Goal: Task Accomplishment & Management: Use online tool/utility

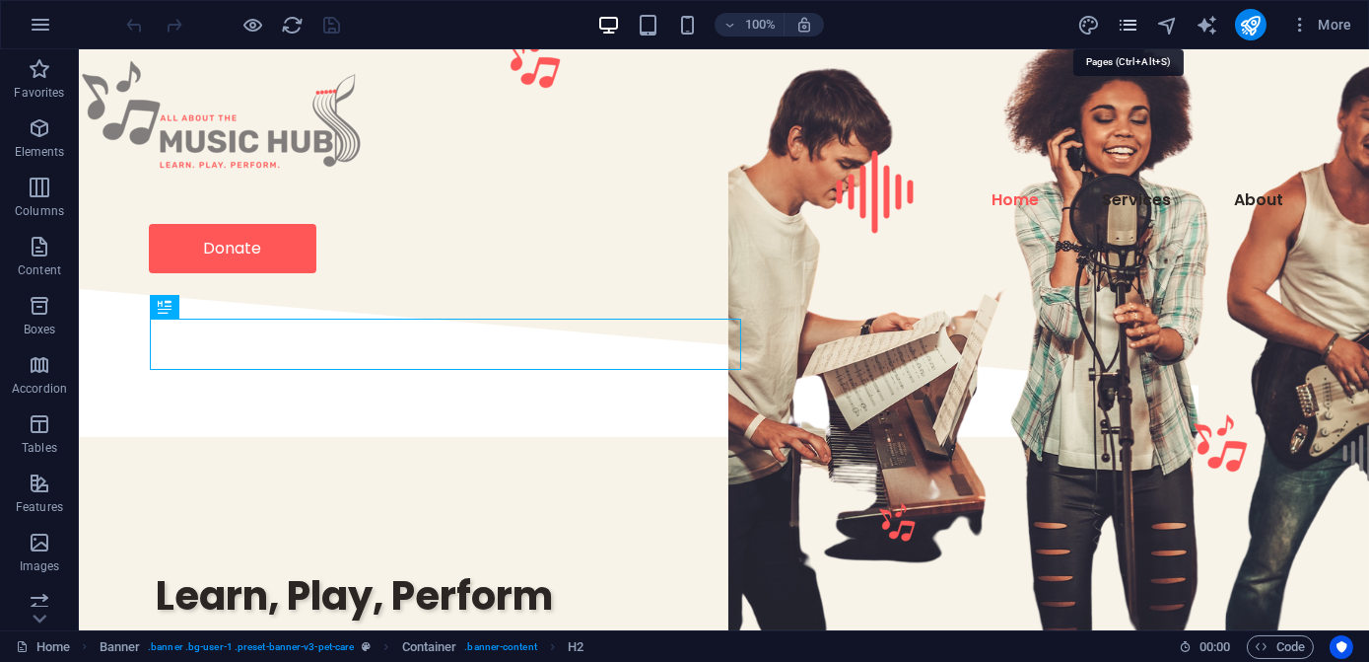
click at [1133, 23] on icon "pages" at bounding box center [1128, 25] width 23 height 23
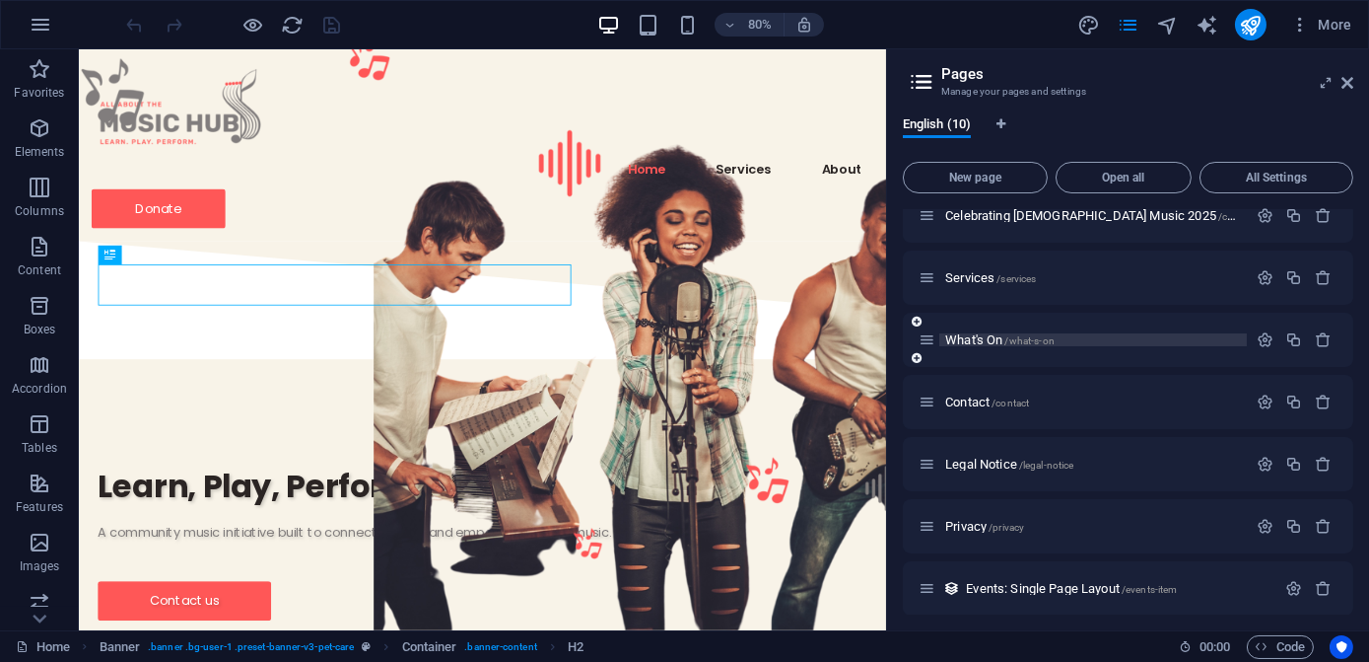
scroll to position [215, 0]
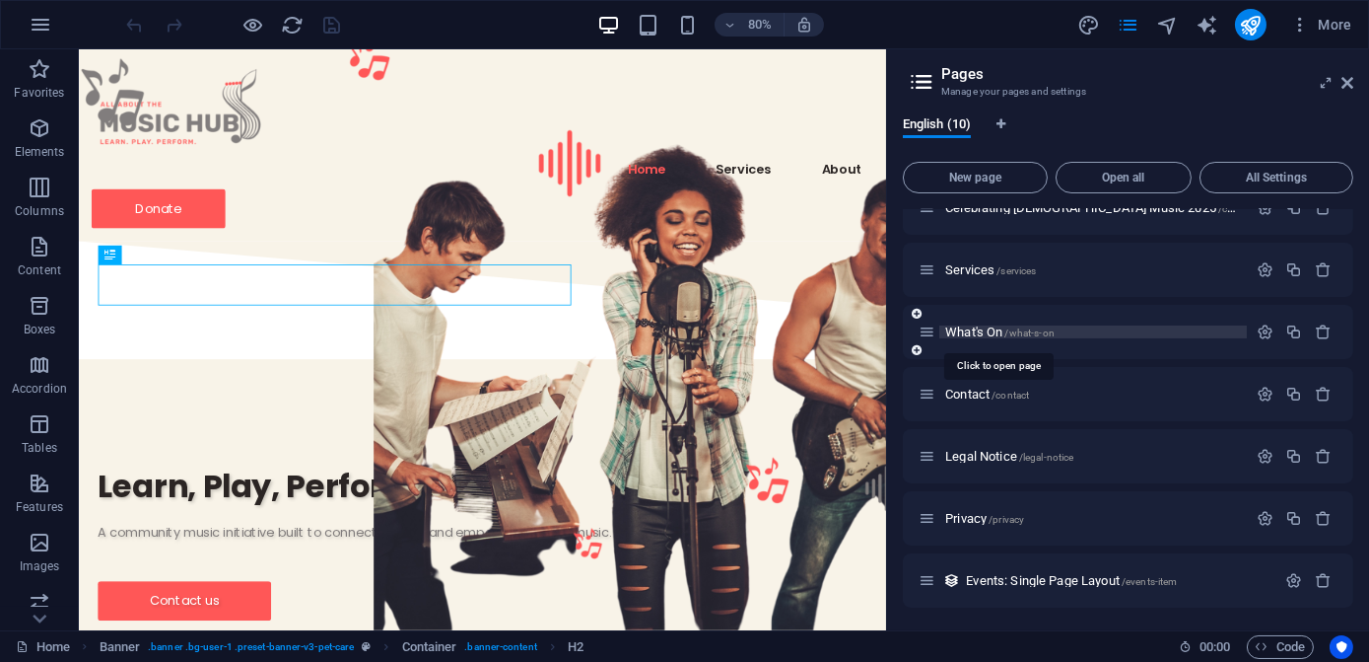
click at [962, 332] on span "What's On /what-s-on" at bounding box center [999, 331] width 109 height 15
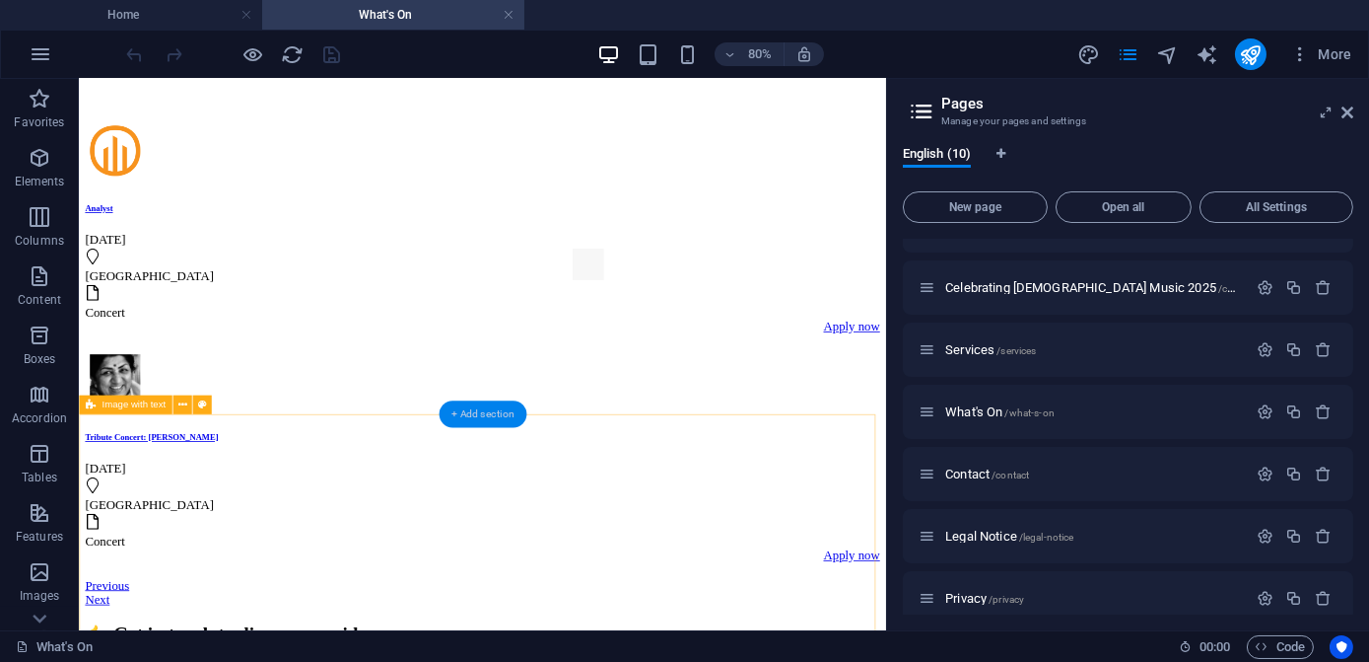
scroll to position [178, 0]
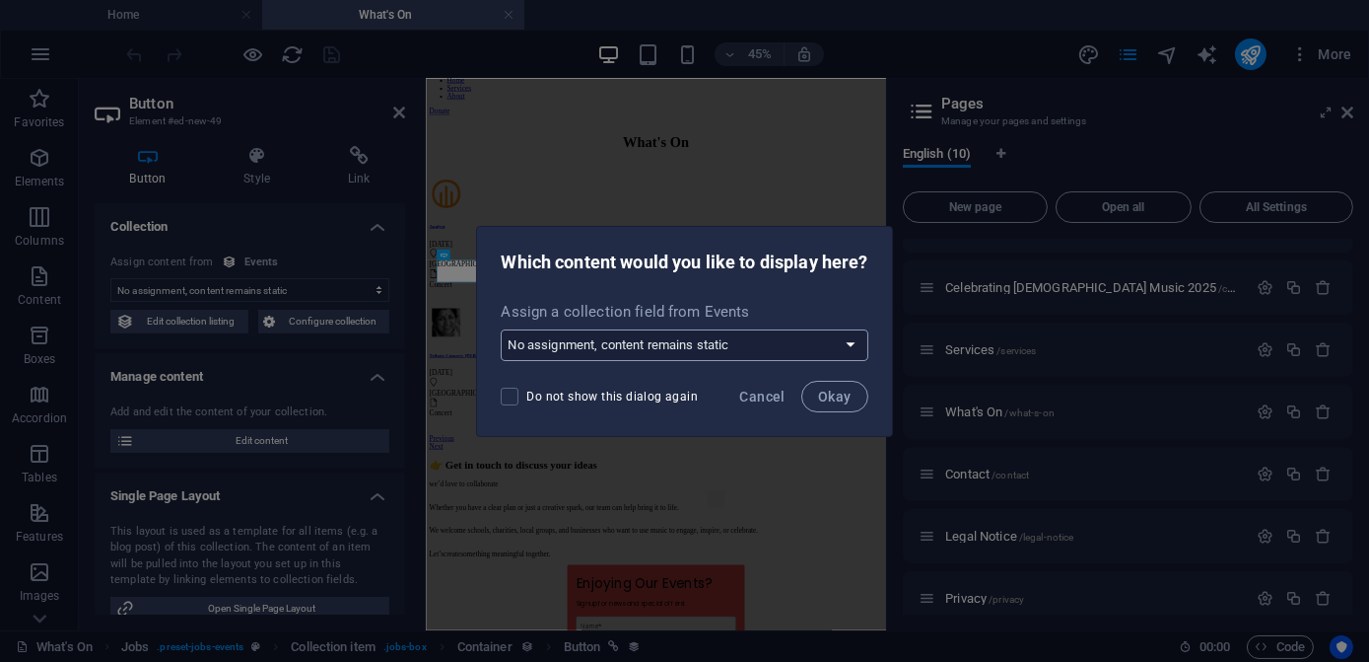
click at [854, 349] on select "No assignment, content remains static Create a new field Created at (Date) Upda…" at bounding box center [684, 345] width 367 height 32
click at [766, 392] on span "Cancel" at bounding box center [762, 396] width 45 height 16
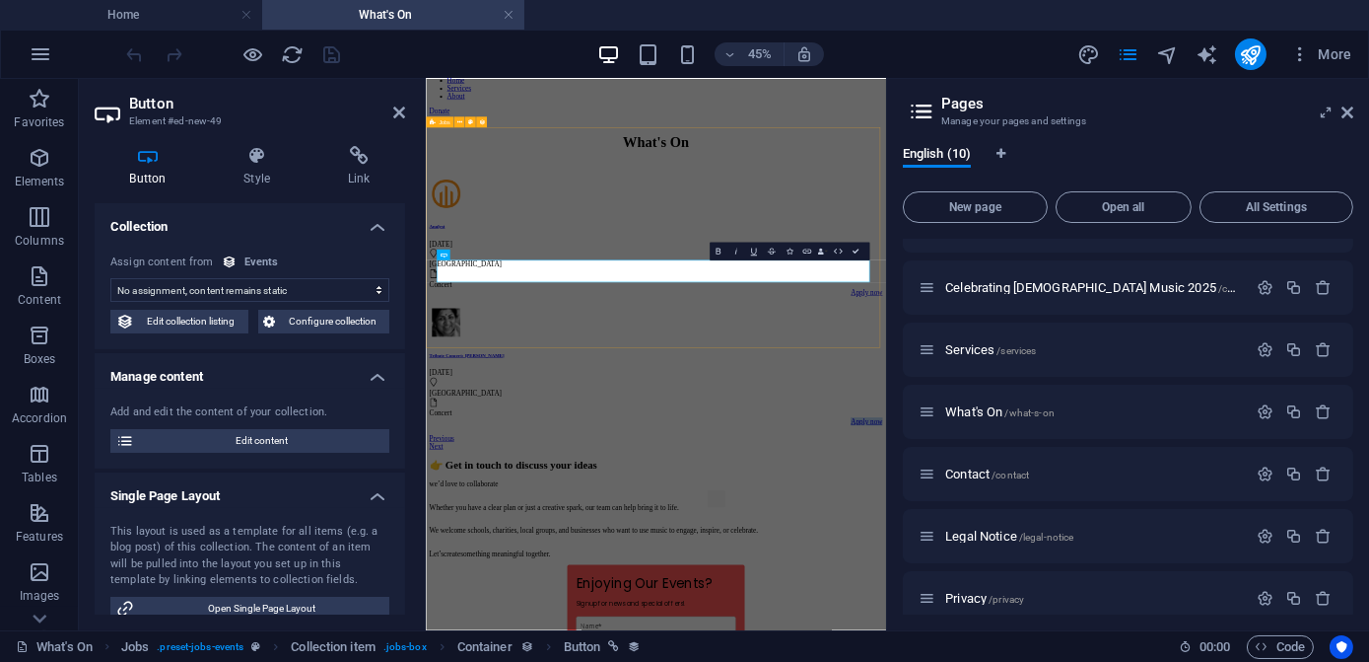
click at [1159, 643] on div "Analyst [DATE] Rome Concert Apply now Tribute Concert: [PERSON_NAME] [DATE] Bir…" at bounding box center [937, 601] width 1008 height 607
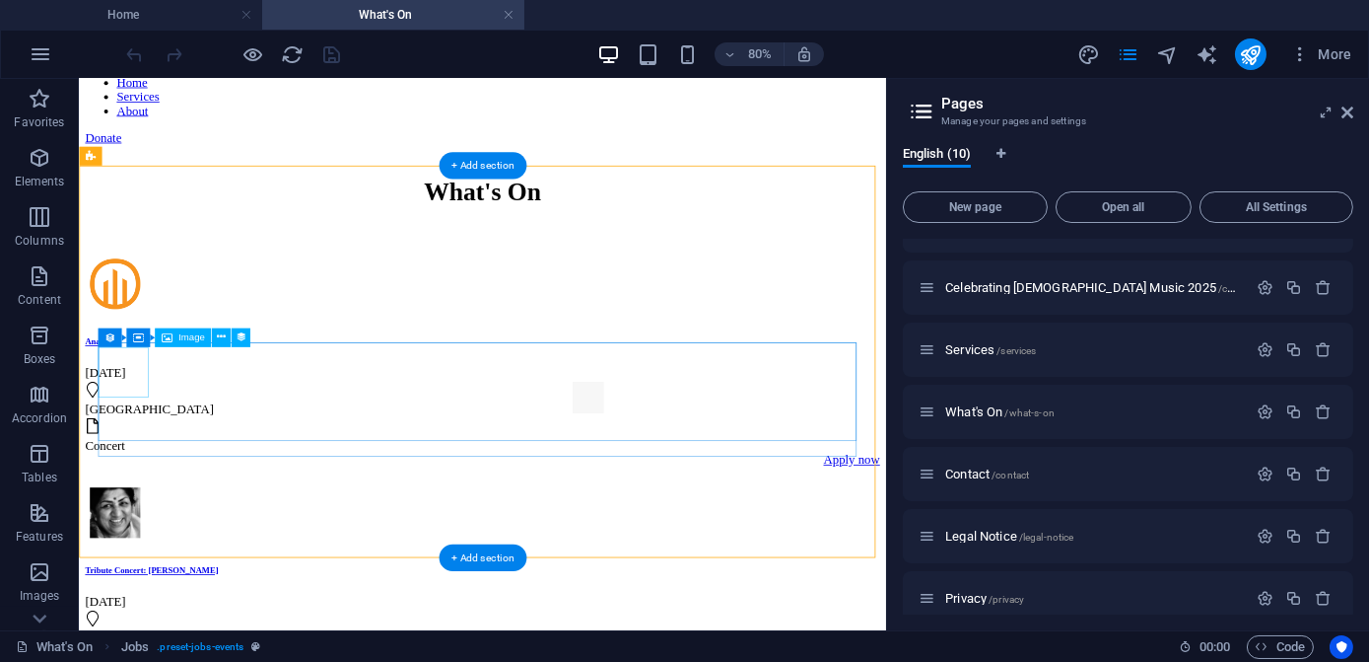
click at [139, 584] on figure at bounding box center [576, 623] width 978 height 79
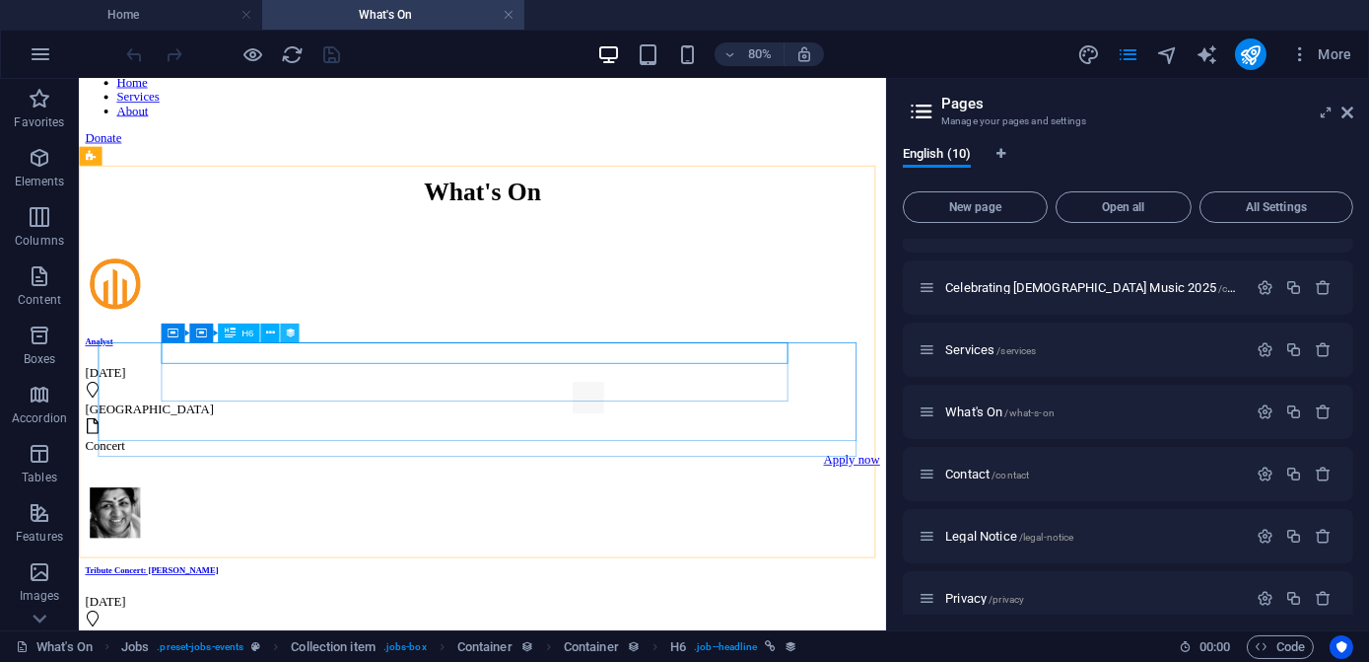
click at [289, 337] on icon at bounding box center [289, 332] width 11 height 17
select select "name"
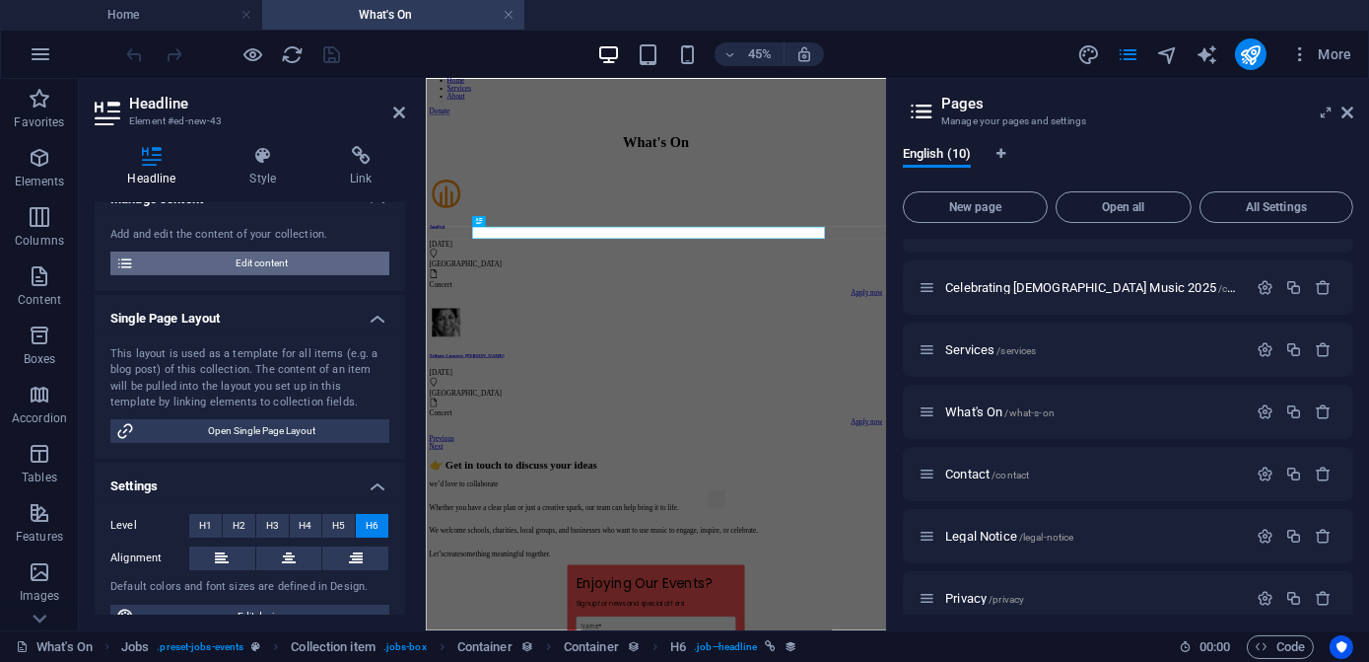
scroll to position [207, 0]
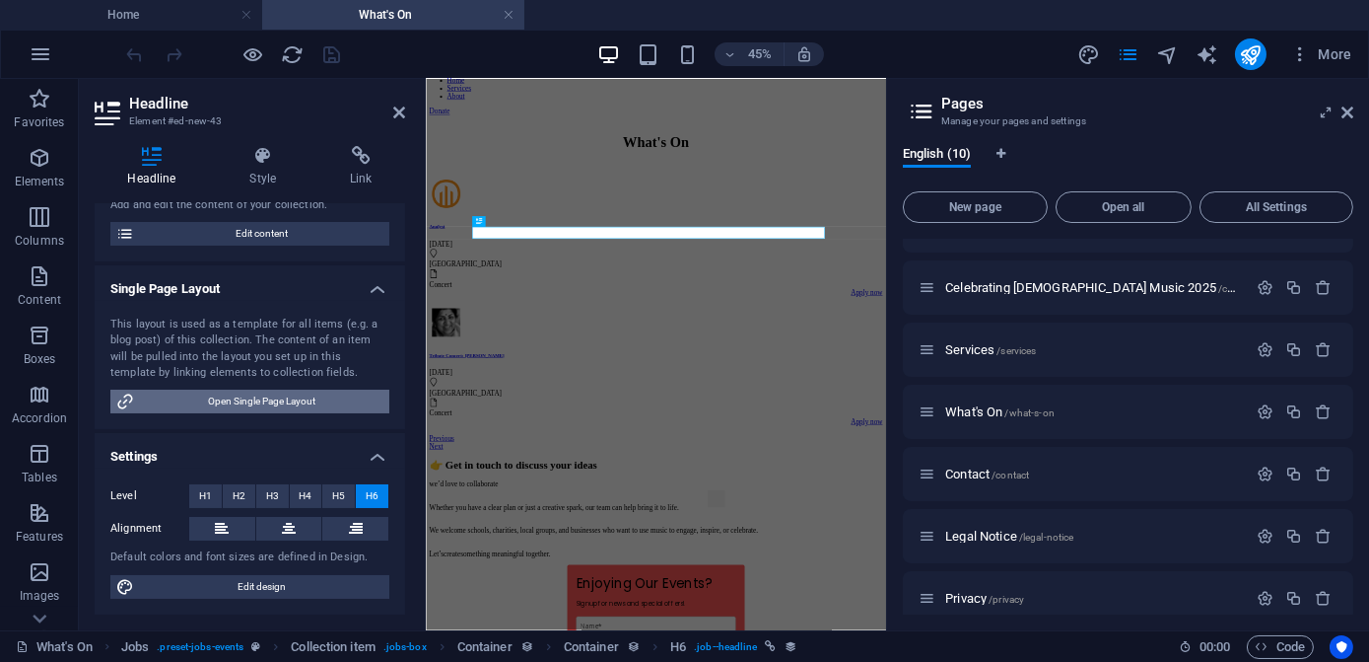
click at [281, 408] on span "Open Single Page Layout" at bounding box center [262, 401] width 244 height 24
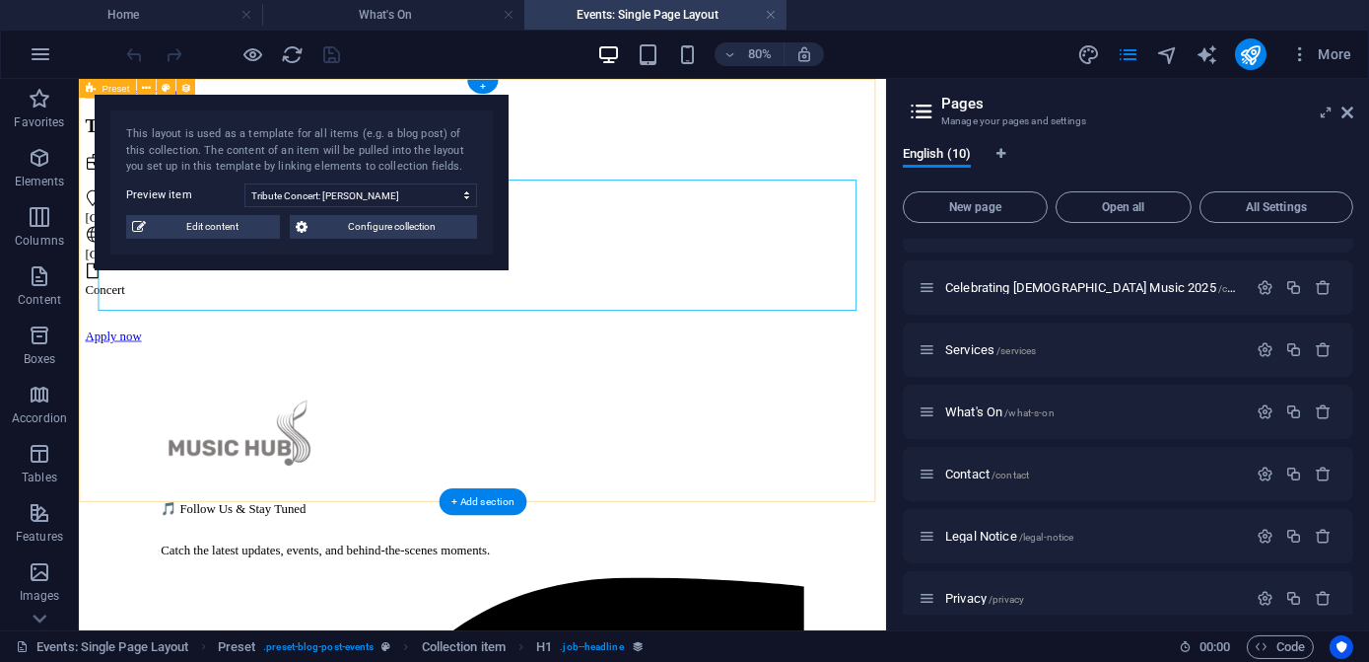
scroll to position [0, 0]
click at [781, 159] on div "Tribute Concert: [PERSON_NAME] [GEOGRAPHIC_DATA] [GEOGRAPHIC_DATA] Concert Appl…" at bounding box center [584, 266] width 994 height 285
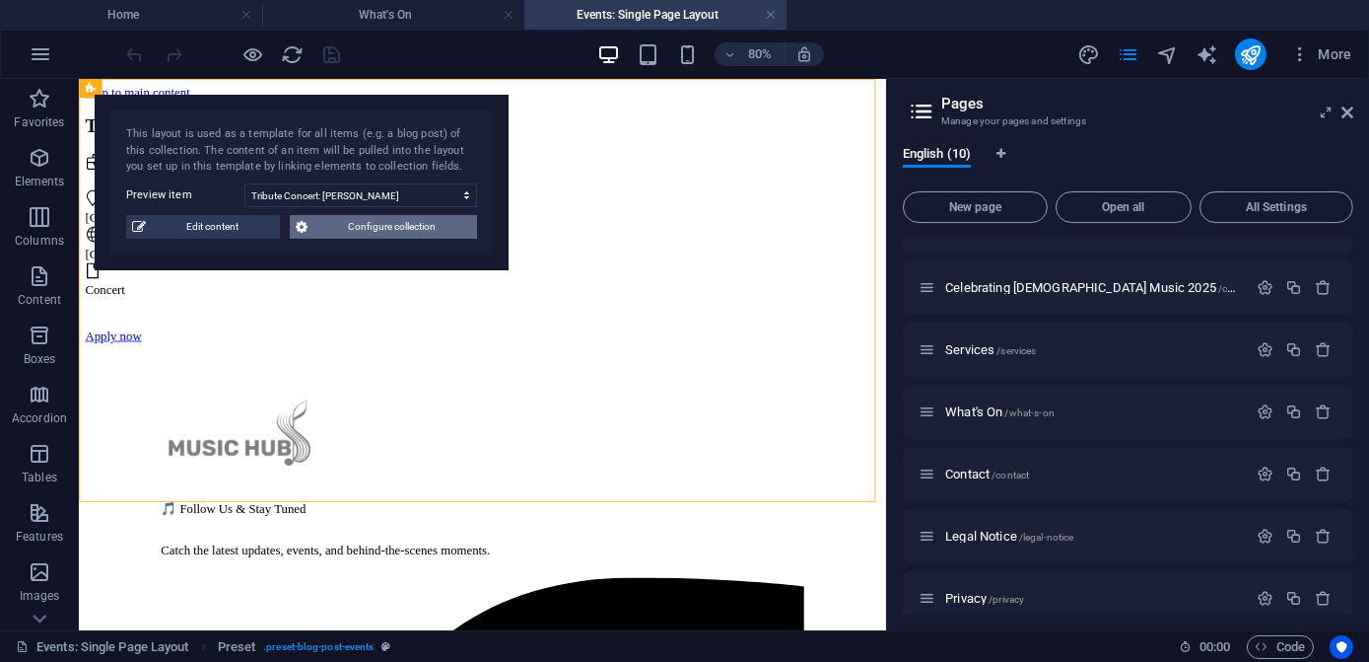
click at [341, 224] on span "Configure collection" at bounding box center [393, 227] width 158 height 24
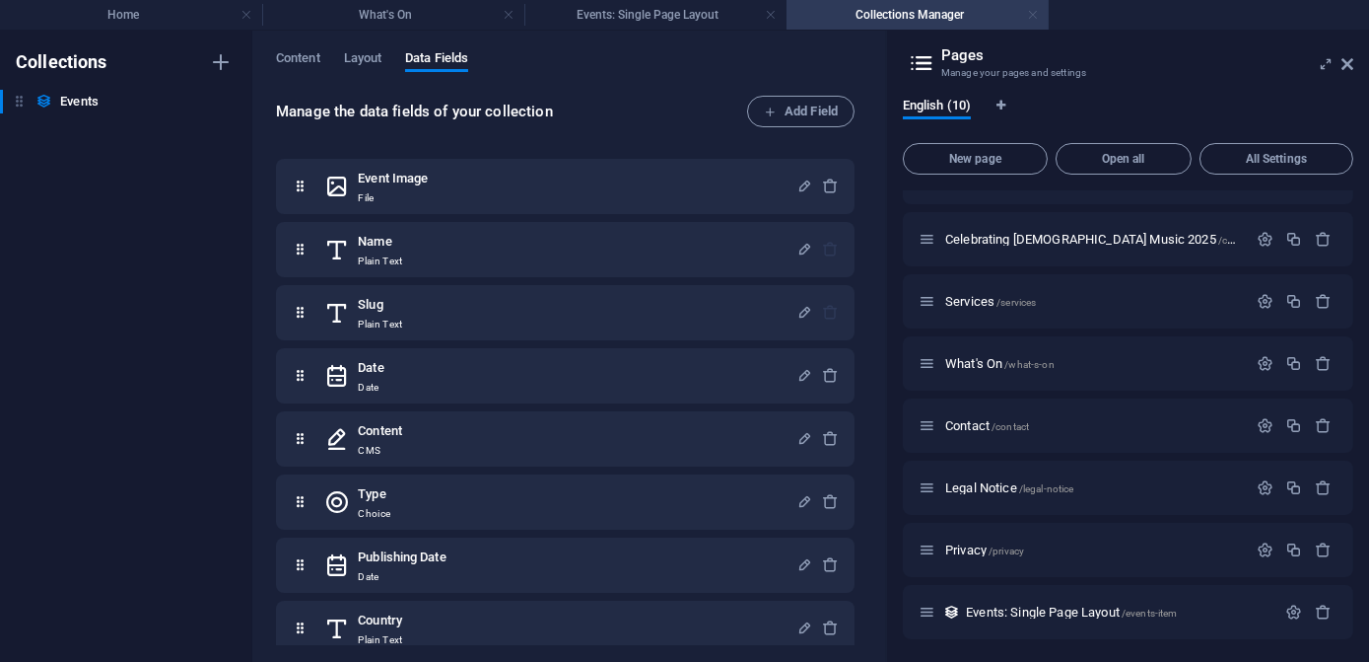
click at [1033, 17] on link at bounding box center [1033, 15] width 12 height 19
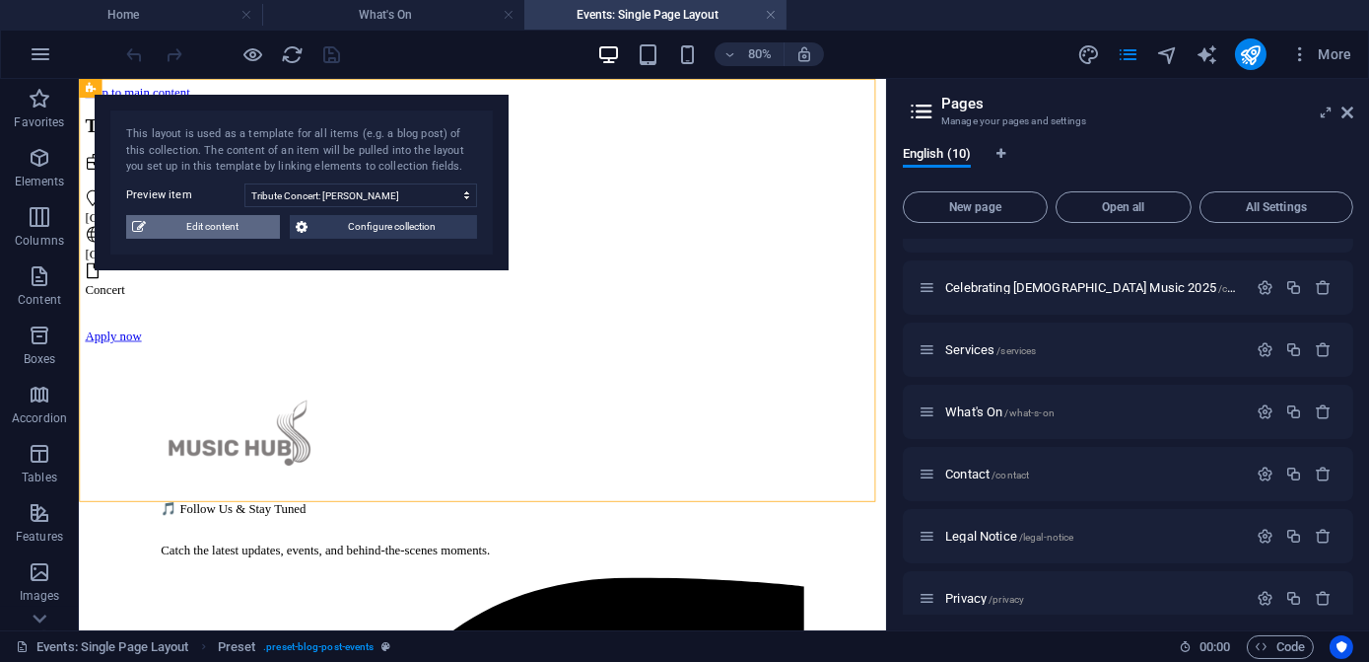
click at [224, 231] on span "Edit content" at bounding box center [213, 227] width 122 height 24
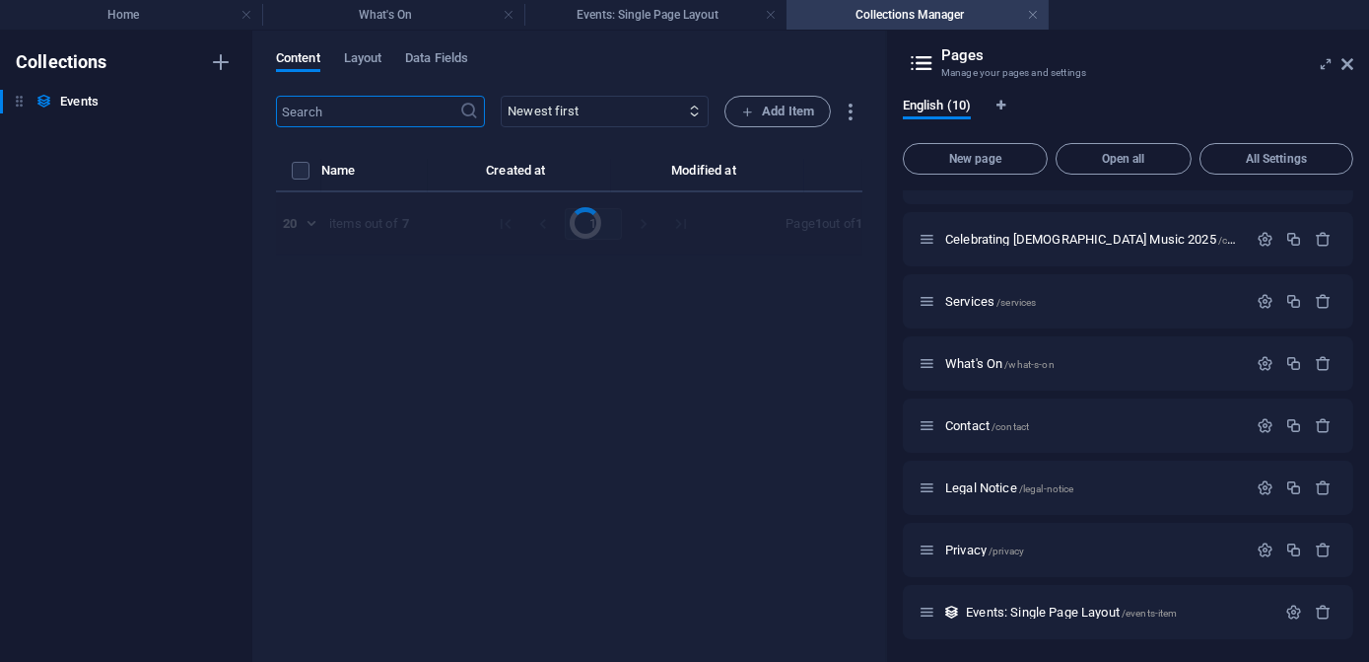
select select "Concert"
select select "Published"
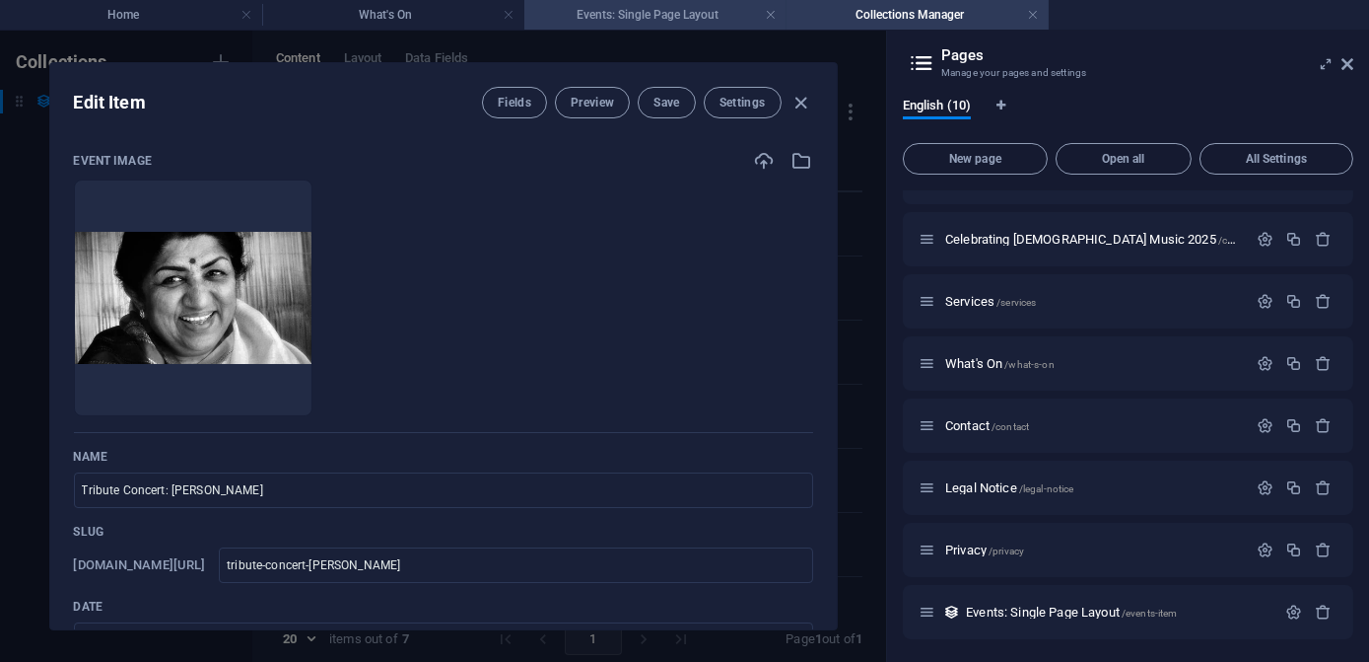
click at [639, 22] on h4 "Events: Single Page Layout" at bounding box center [656, 15] width 262 height 22
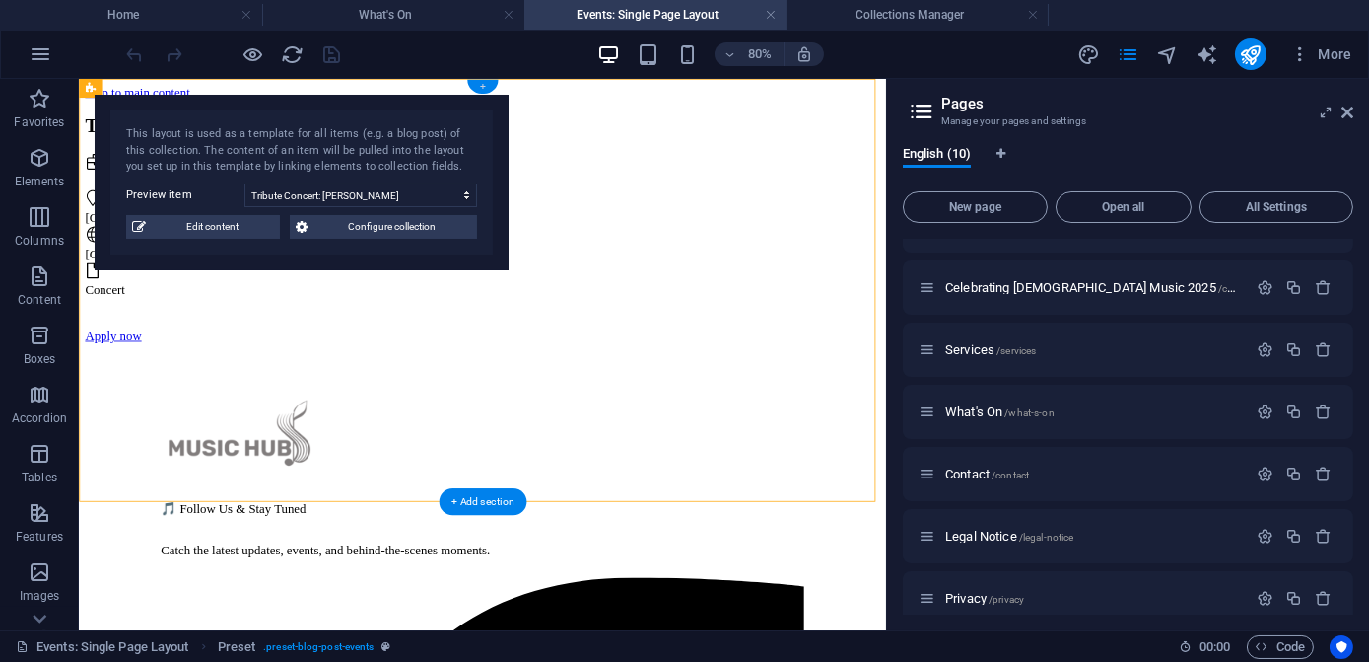
drag, startPoint x: 484, startPoint y: 85, endPoint x: 83, endPoint y: 11, distance: 408.0
click at [484, 85] on div "+" at bounding box center [482, 87] width 31 height 14
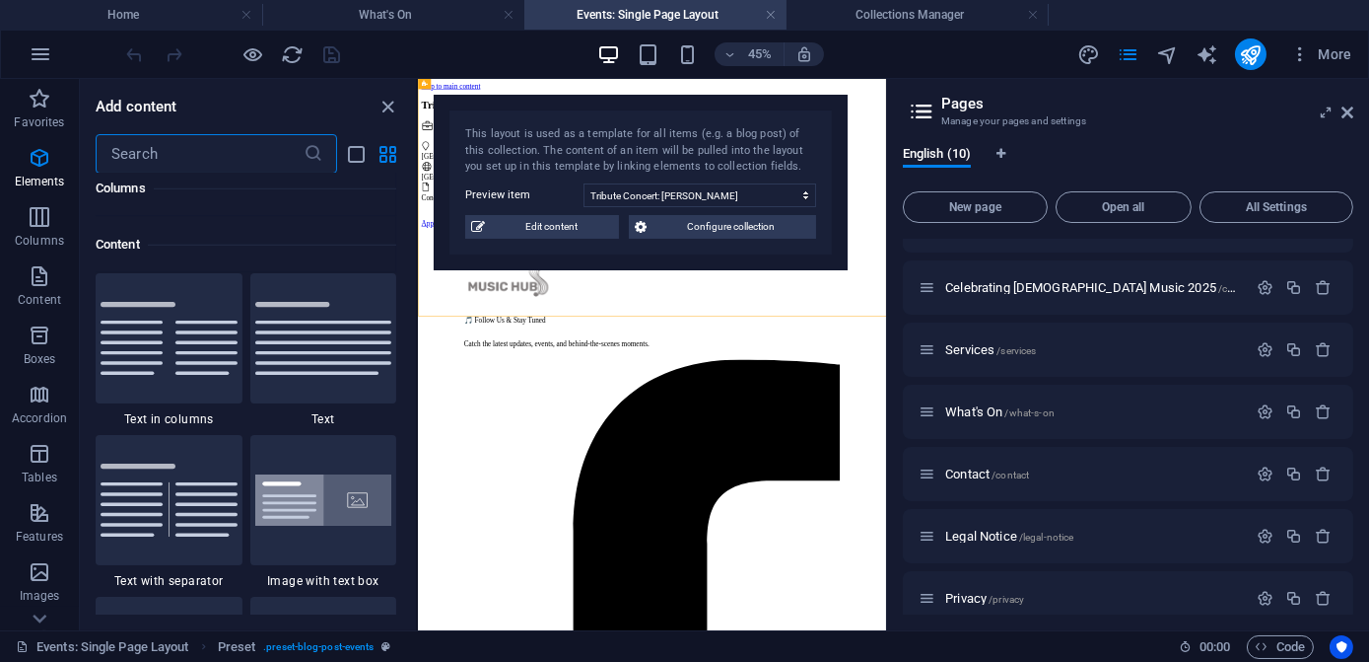
scroll to position [3449, 0]
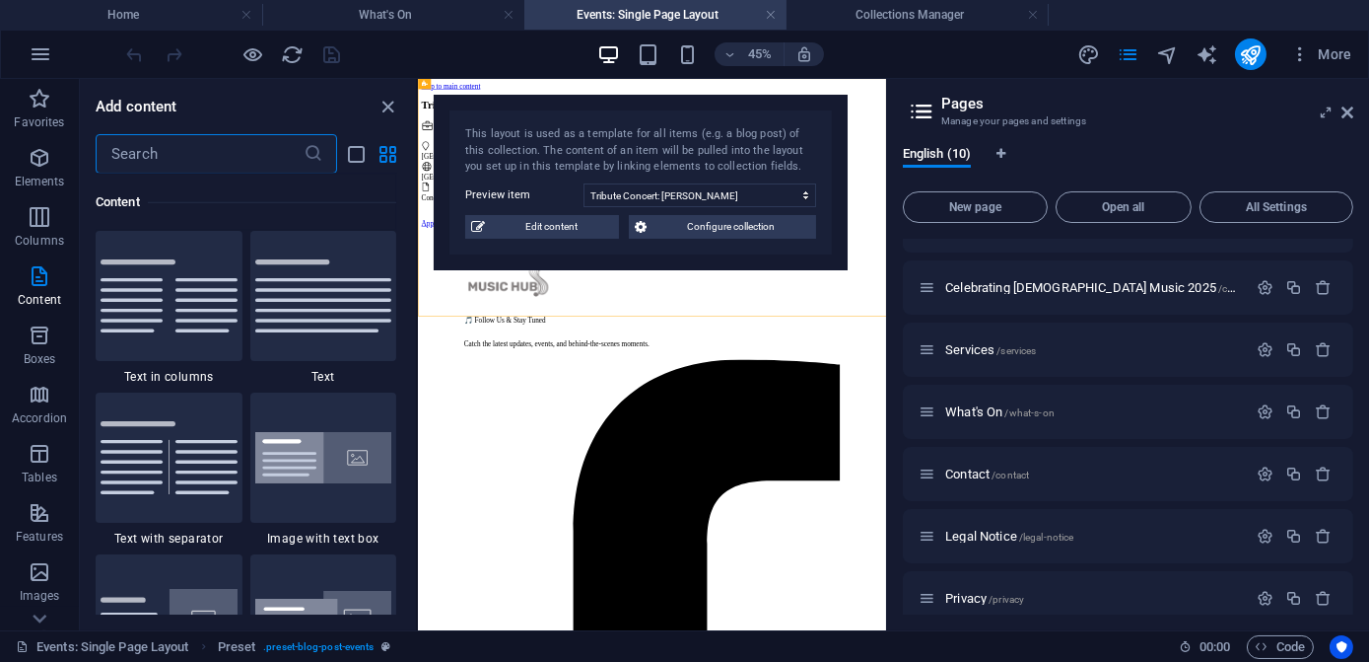
click at [165, 151] on input "text" at bounding box center [200, 153] width 208 height 39
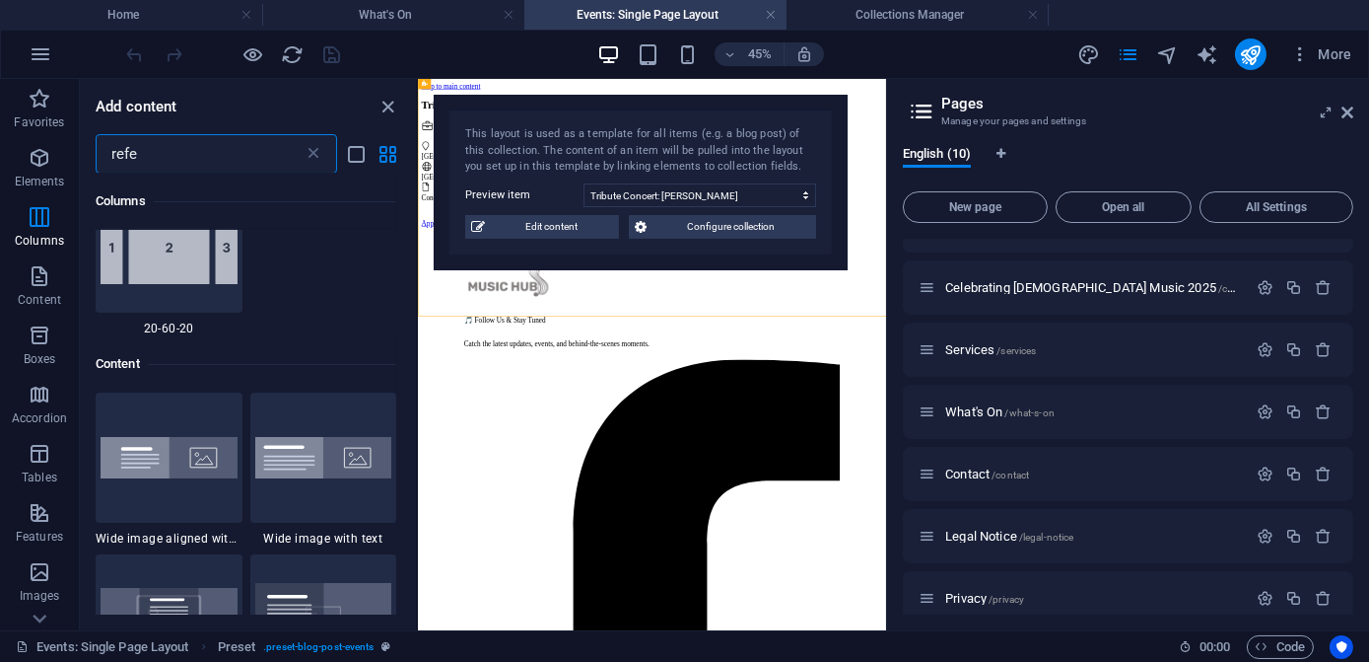
scroll to position [0, 0]
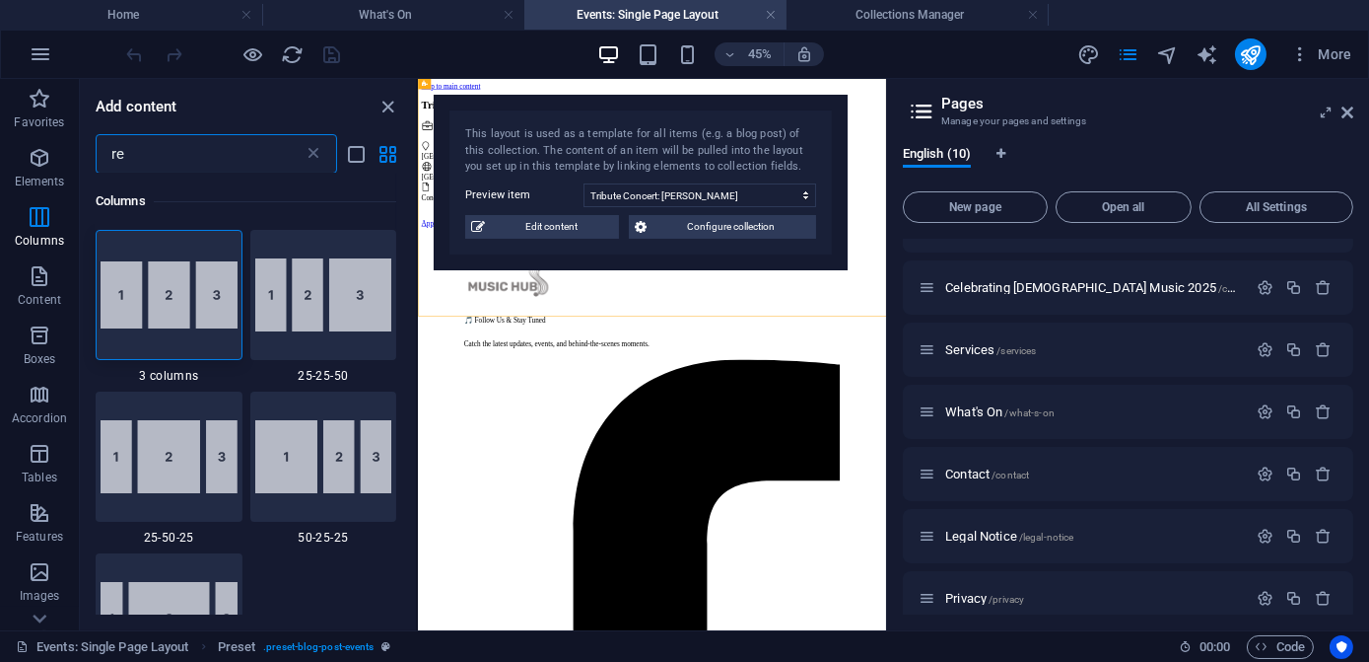
type input "r"
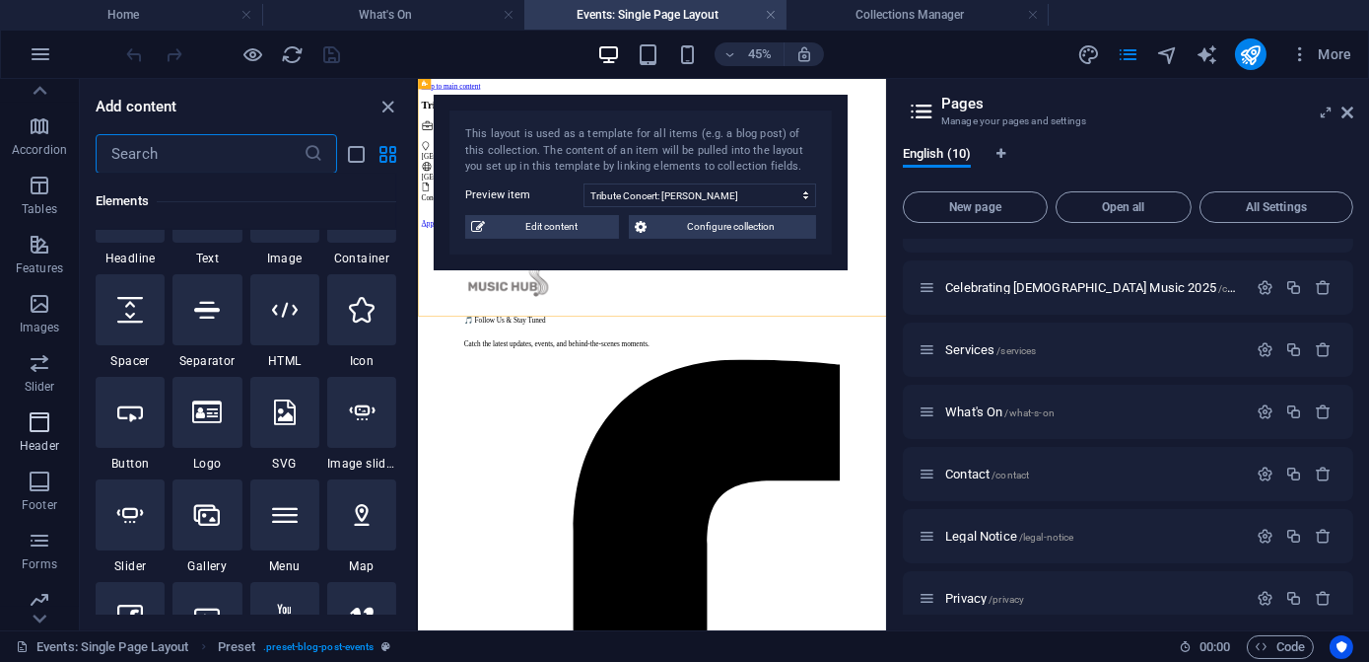
scroll to position [336, 0]
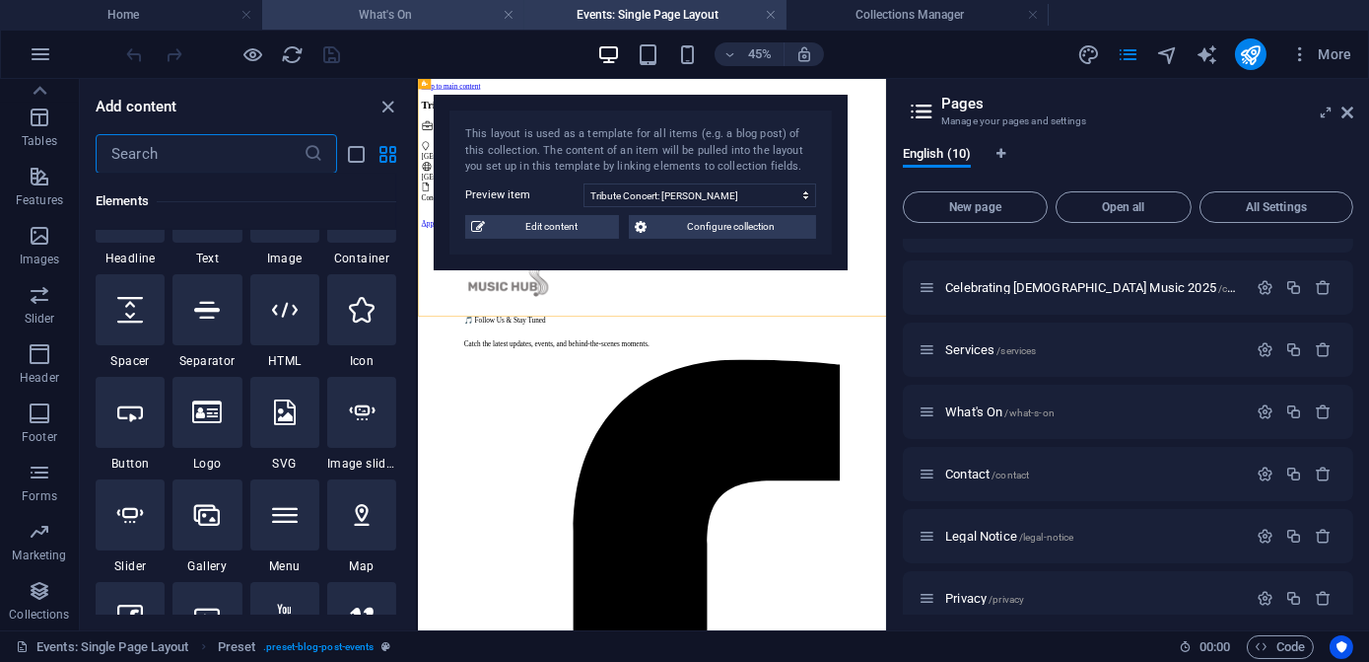
click at [401, 12] on h4 "What's On" at bounding box center [393, 15] width 262 height 22
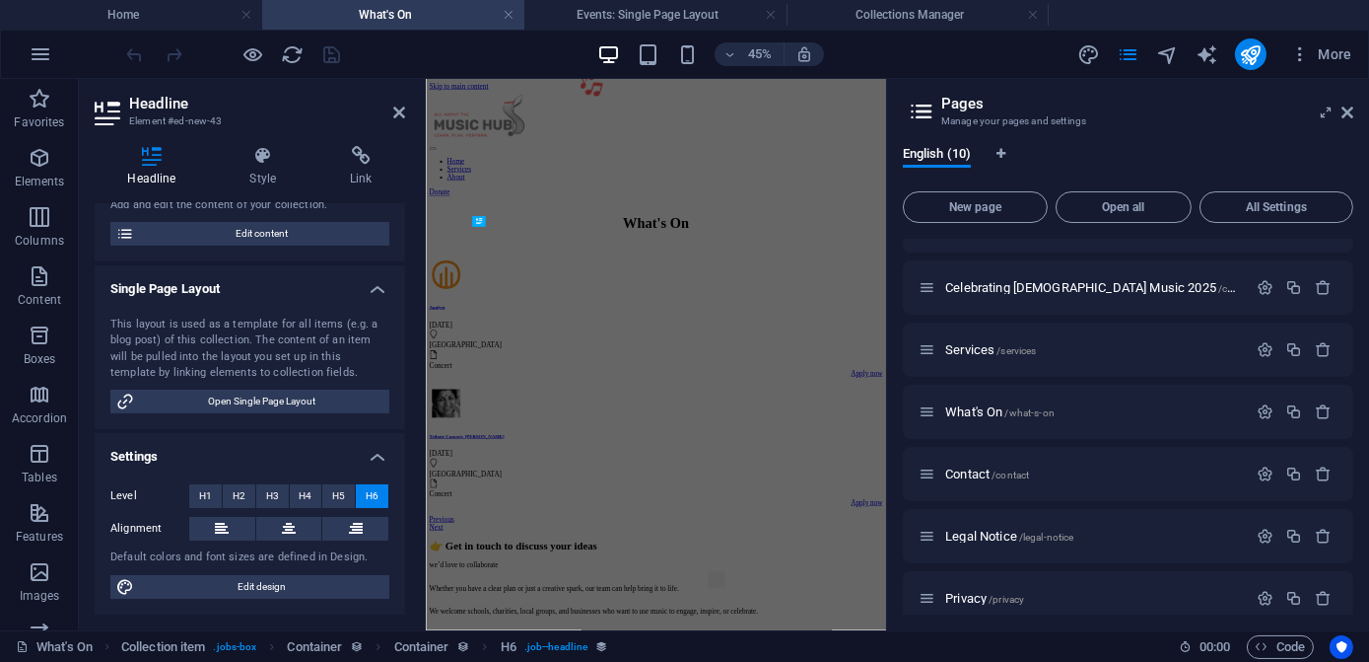
scroll to position [178, 0]
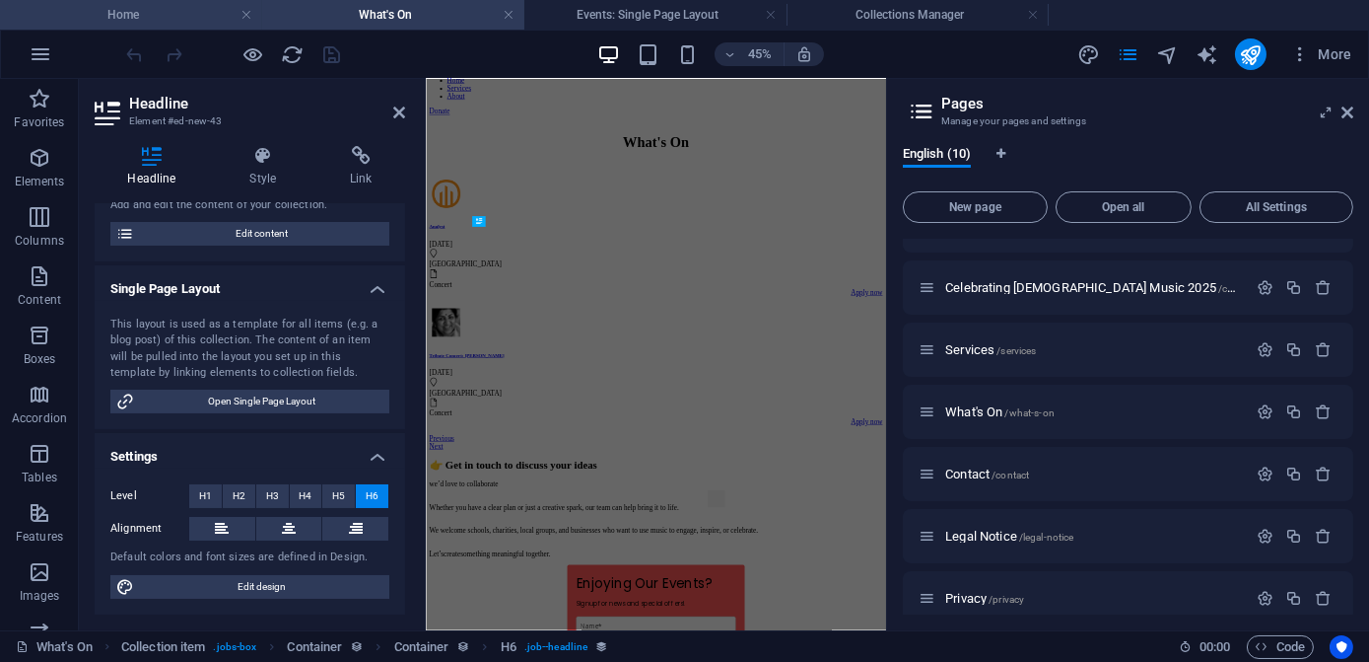
click at [139, 14] on h4 "Home" at bounding box center [131, 15] width 262 height 22
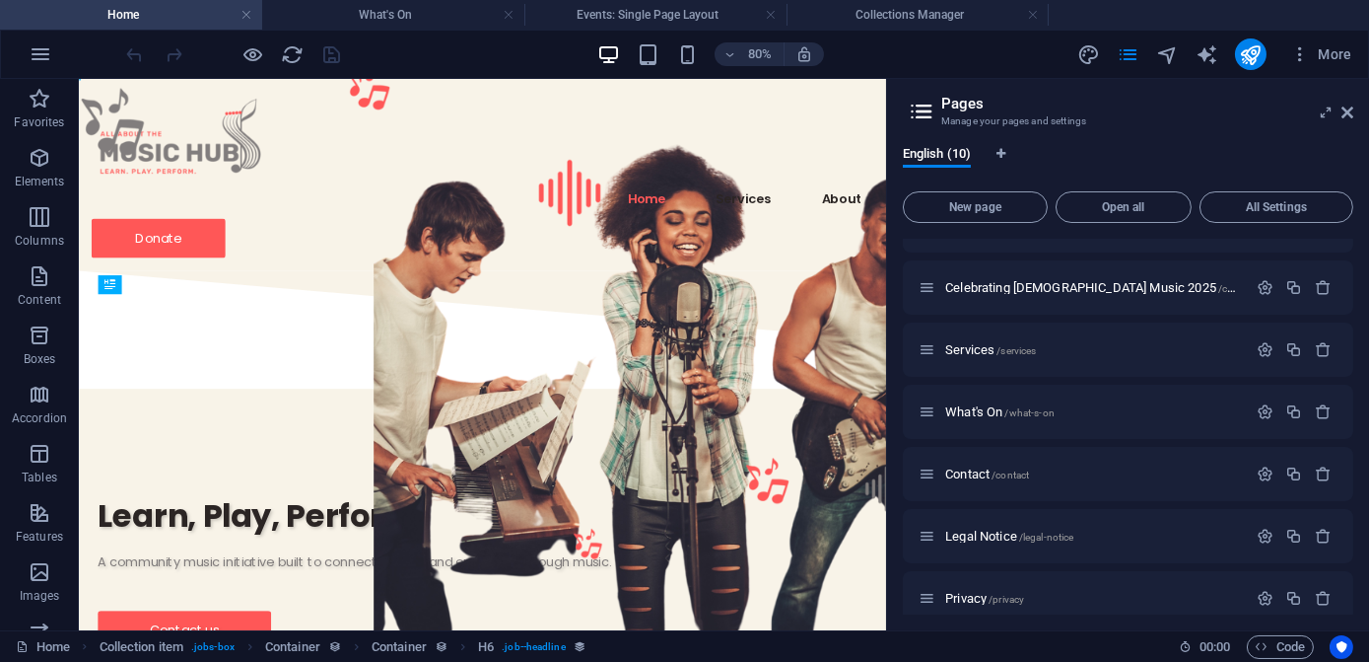
scroll to position [0, 0]
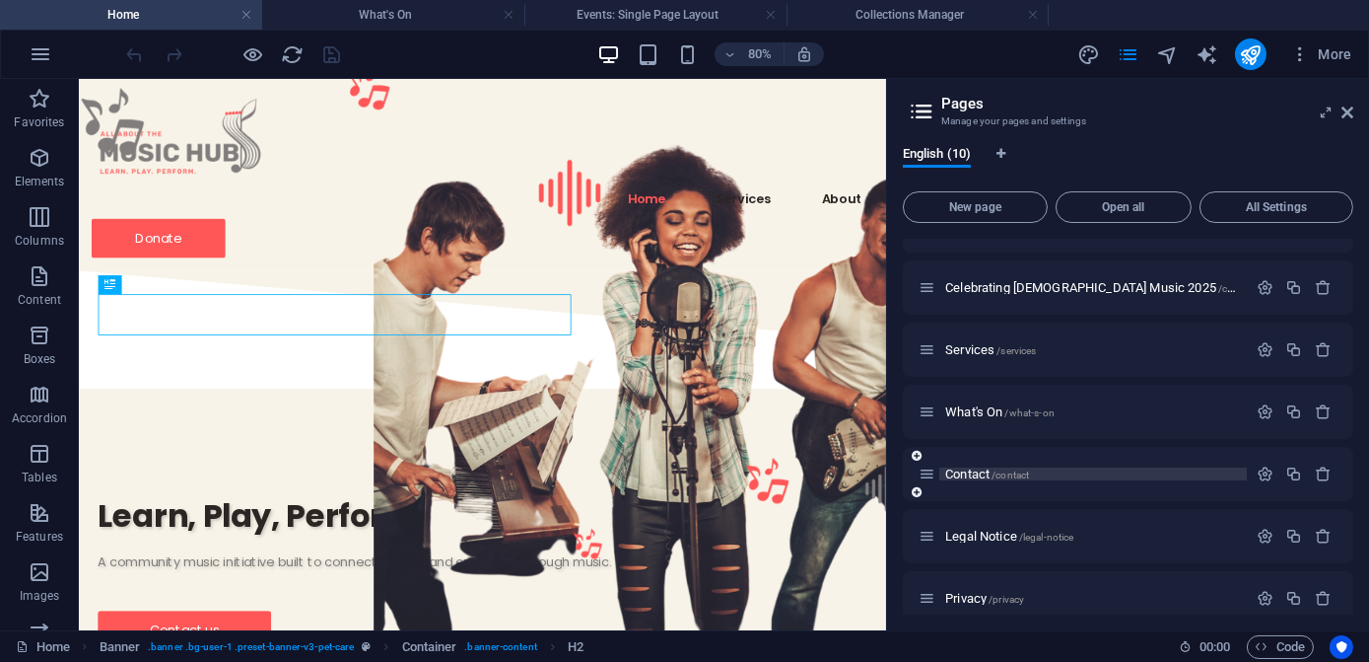
click at [960, 471] on span "Contact /contact" at bounding box center [987, 473] width 84 height 15
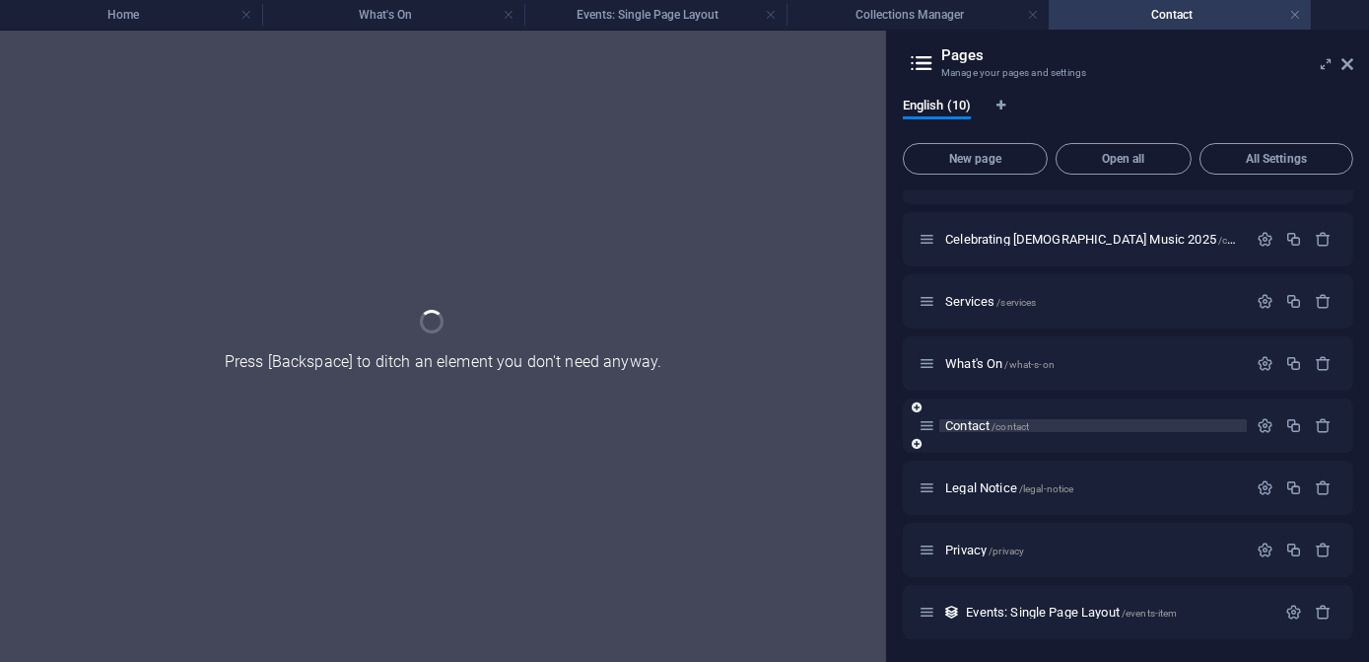
click at [960, 471] on div "Legal Notice /legal-notice" at bounding box center [1128, 487] width 451 height 54
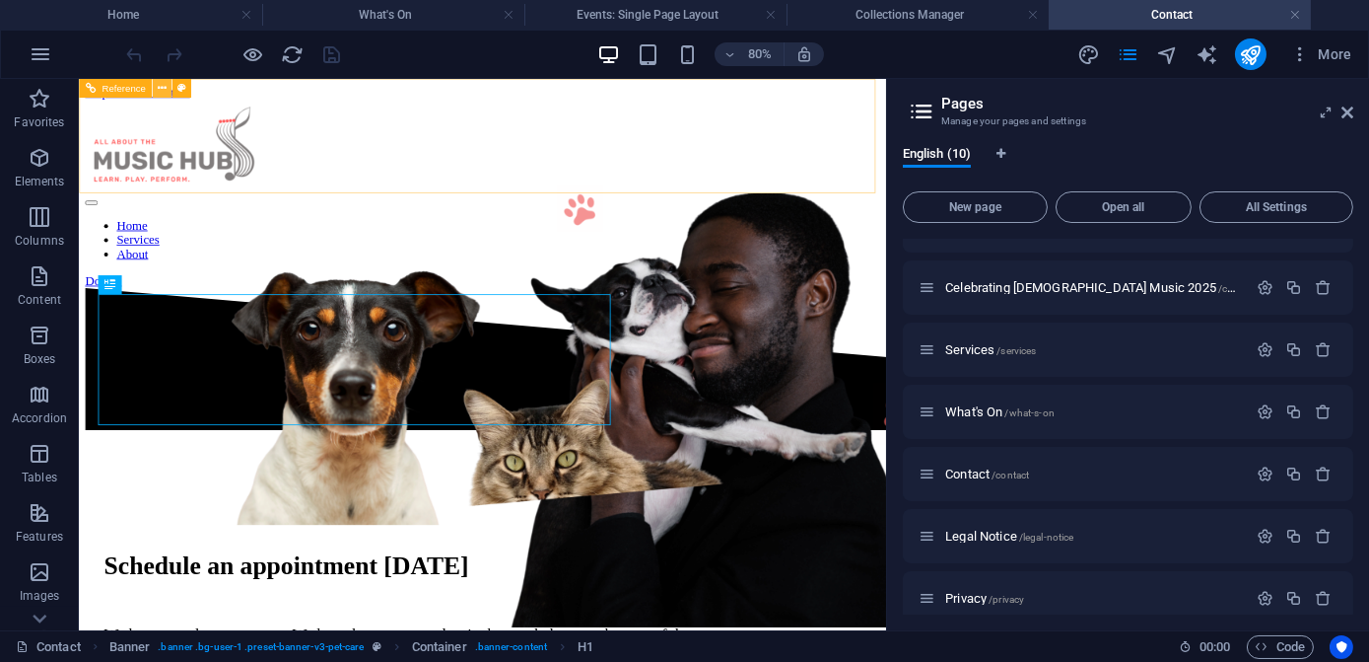
click at [161, 89] on icon at bounding box center [162, 88] width 9 height 17
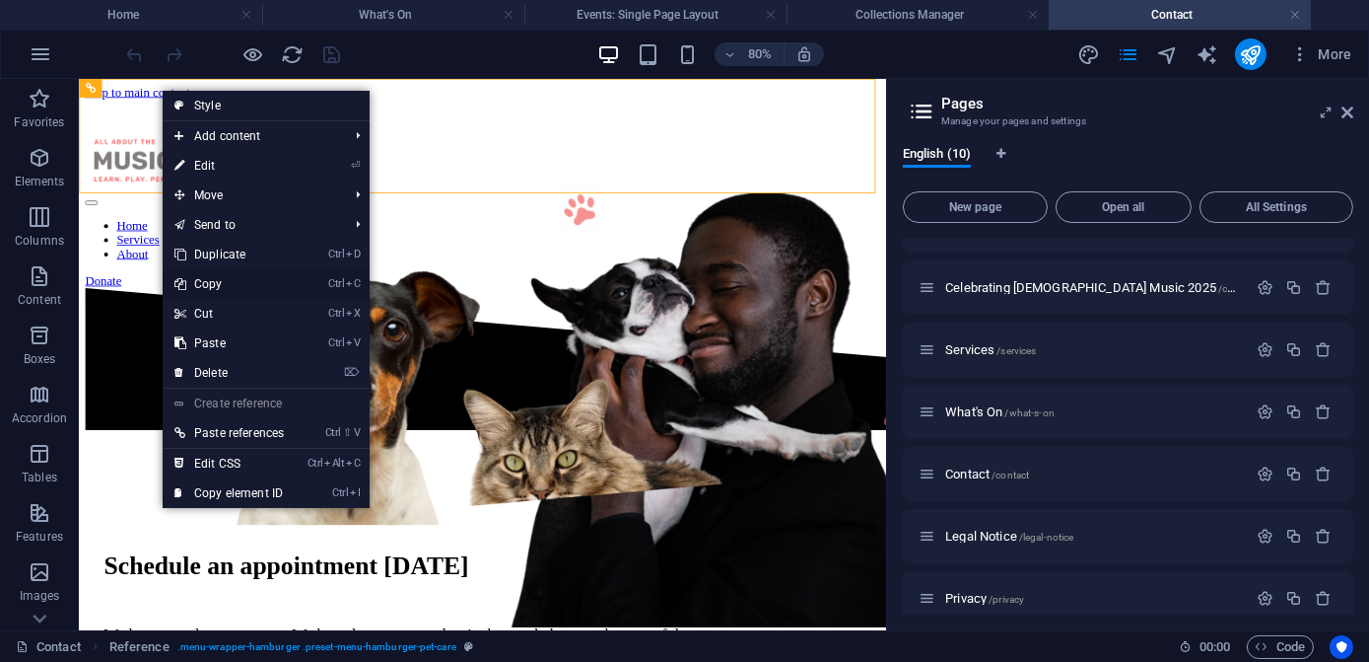
click at [224, 288] on link "Ctrl C Copy" at bounding box center [229, 284] width 133 height 30
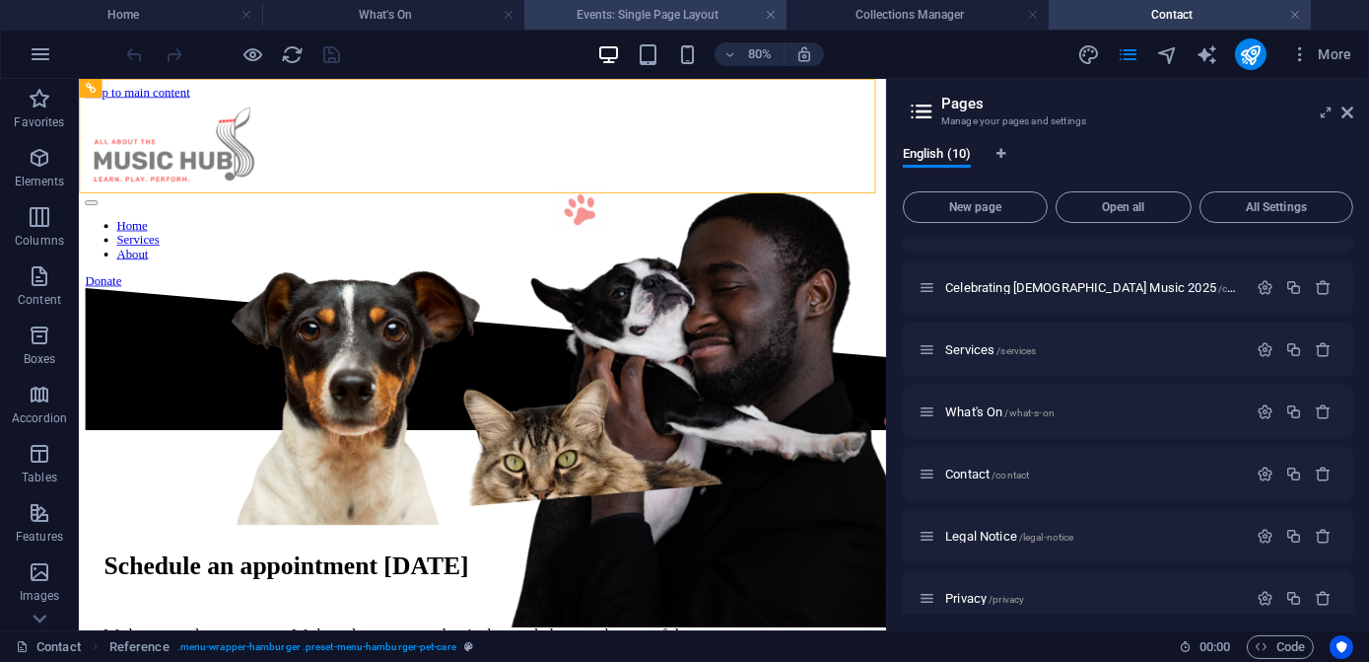
click at [616, 20] on h4 "Events: Single Page Layout" at bounding box center [656, 15] width 262 height 22
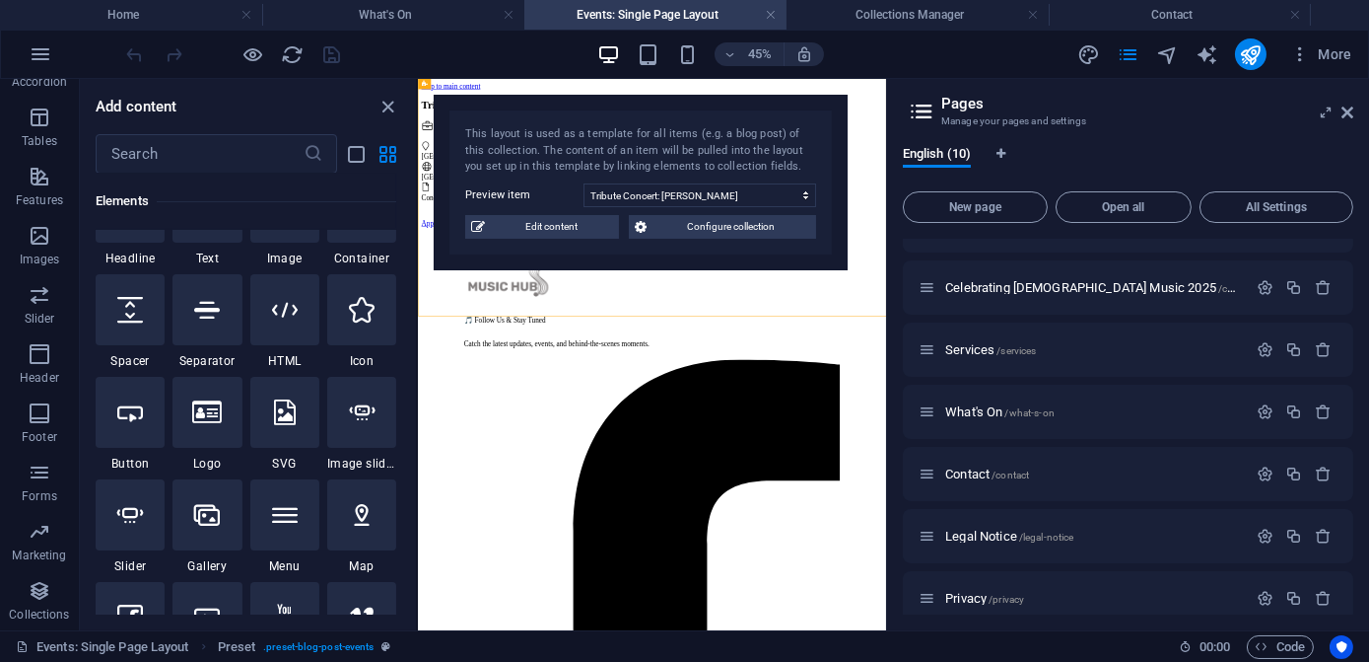
click at [388, 105] on icon "close panel" at bounding box center [389, 107] width 23 height 23
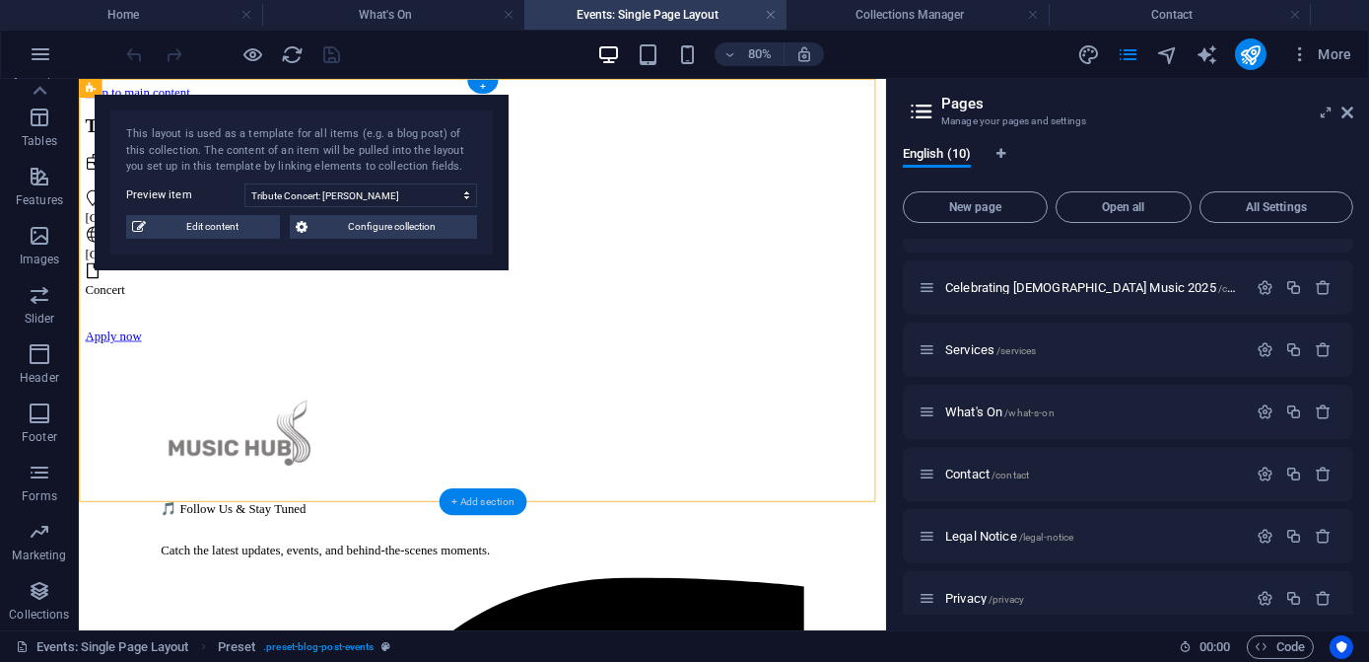
drag, startPoint x: 479, startPoint y: 88, endPoint x: 107, endPoint y: 954, distance: 943.0
click at [466, 507] on div "+ Add section" at bounding box center [483, 501] width 88 height 27
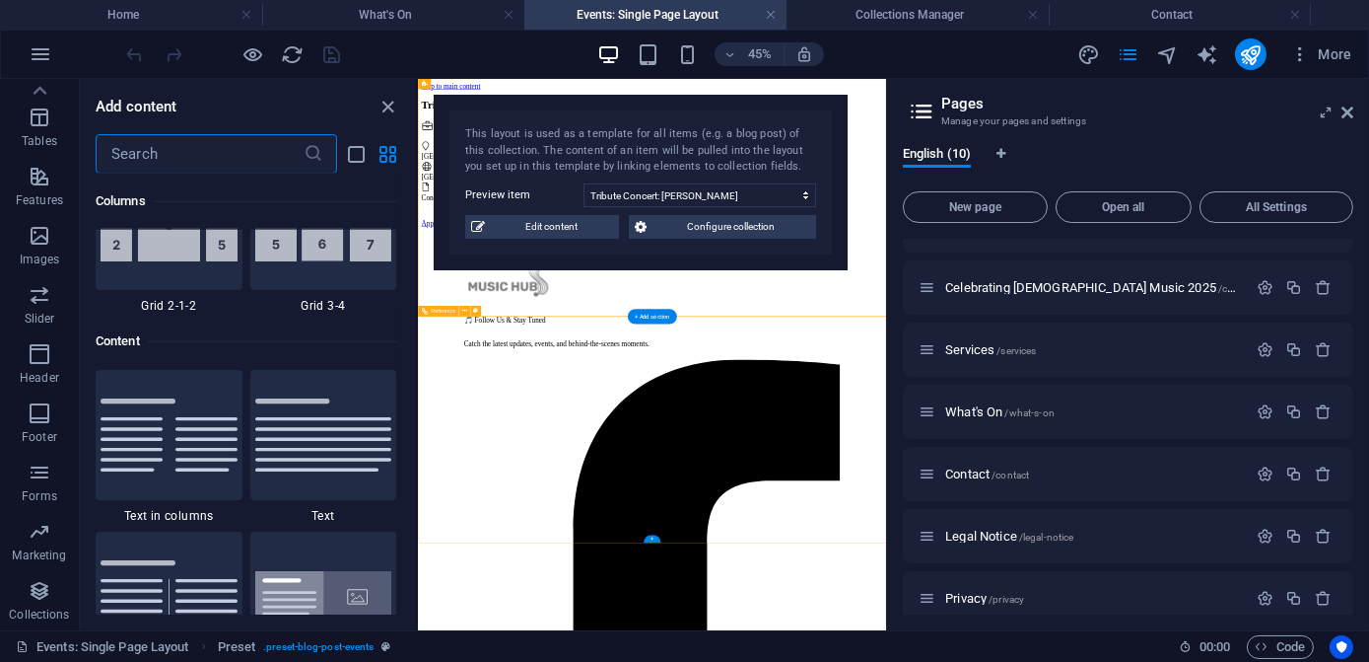
scroll to position [3449, 0]
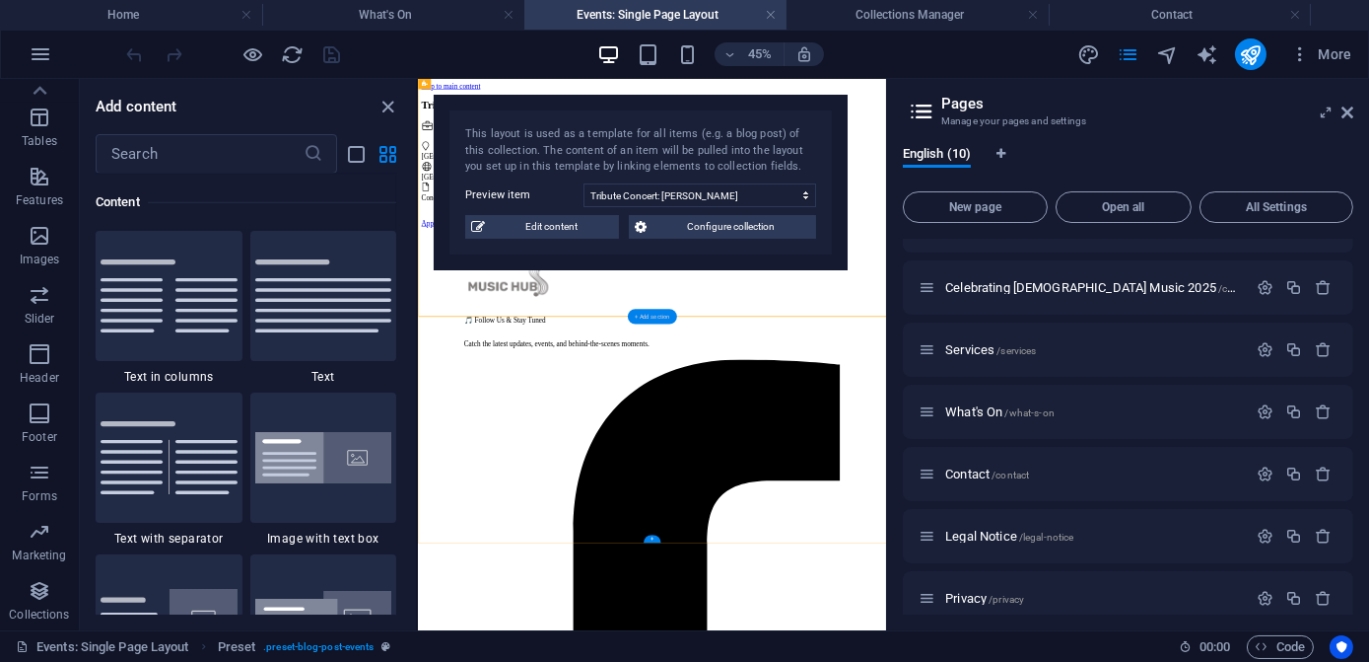
click at [653, 319] on div "+ Add section" at bounding box center [652, 316] width 49 height 15
click at [351, 156] on icon "list-view" at bounding box center [357, 154] width 23 height 23
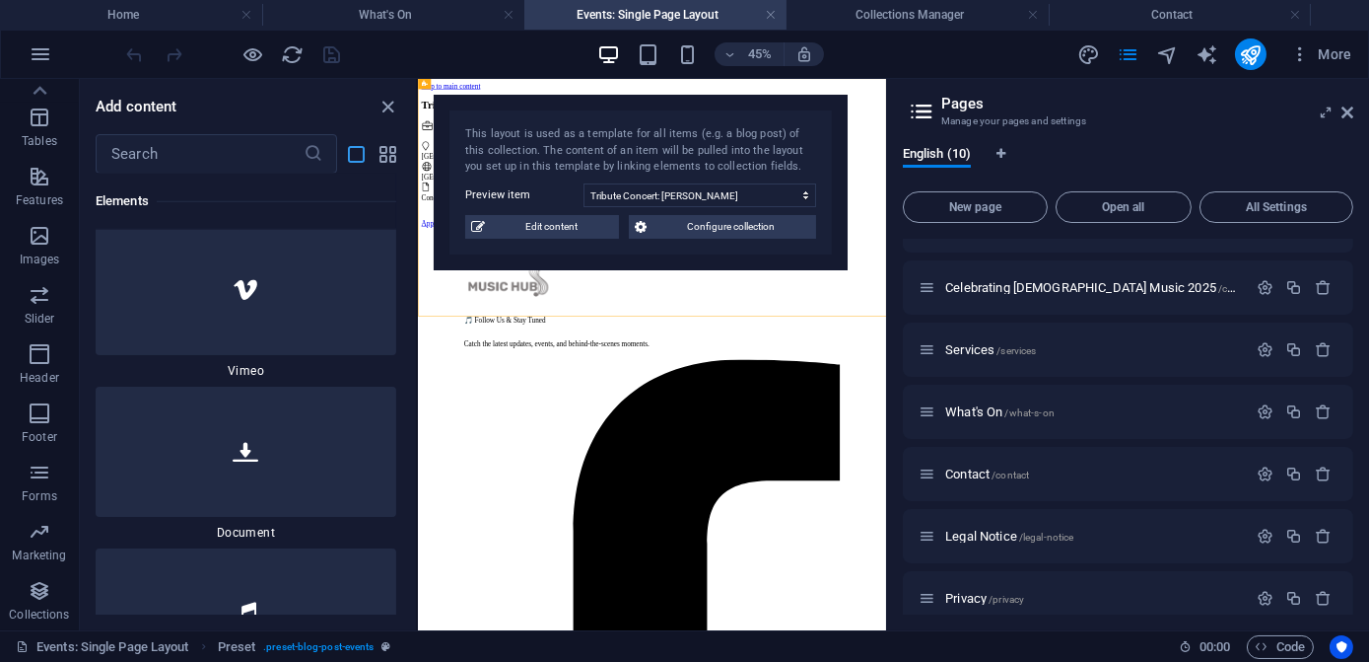
scroll to position [10116, 0]
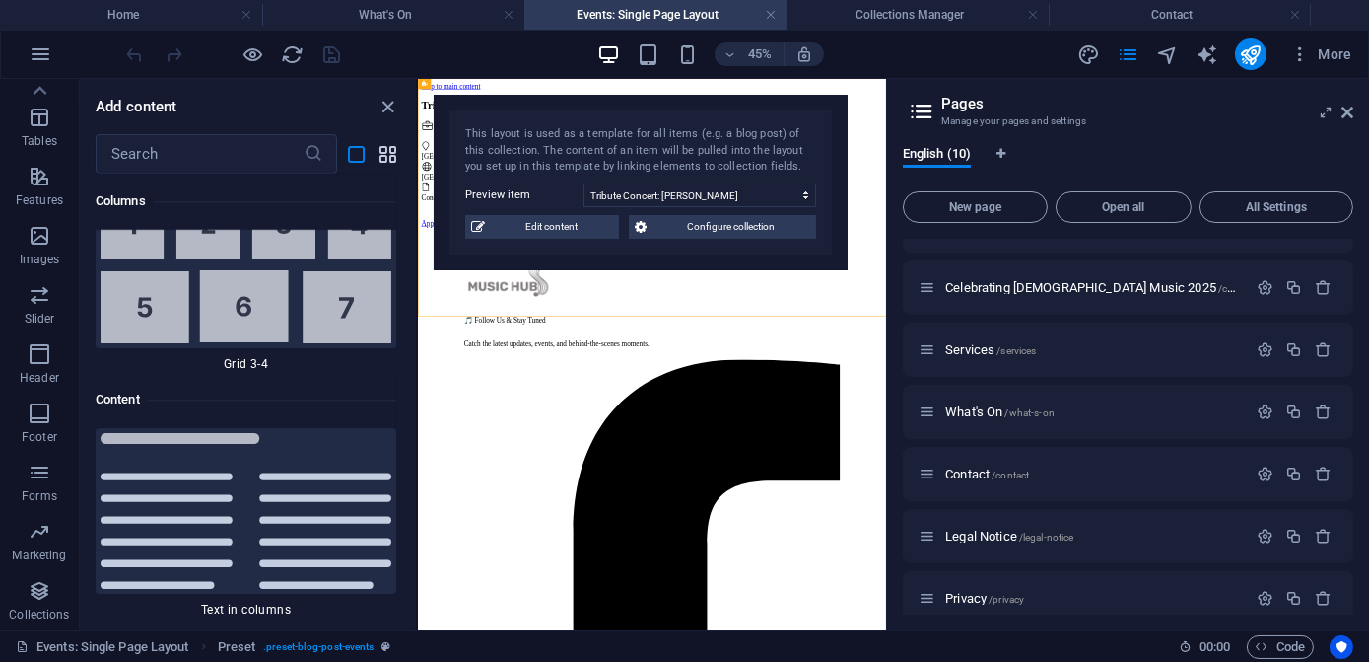
click at [378, 159] on icon "grid-view" at bounding box center [389, 154] width 23 height 23
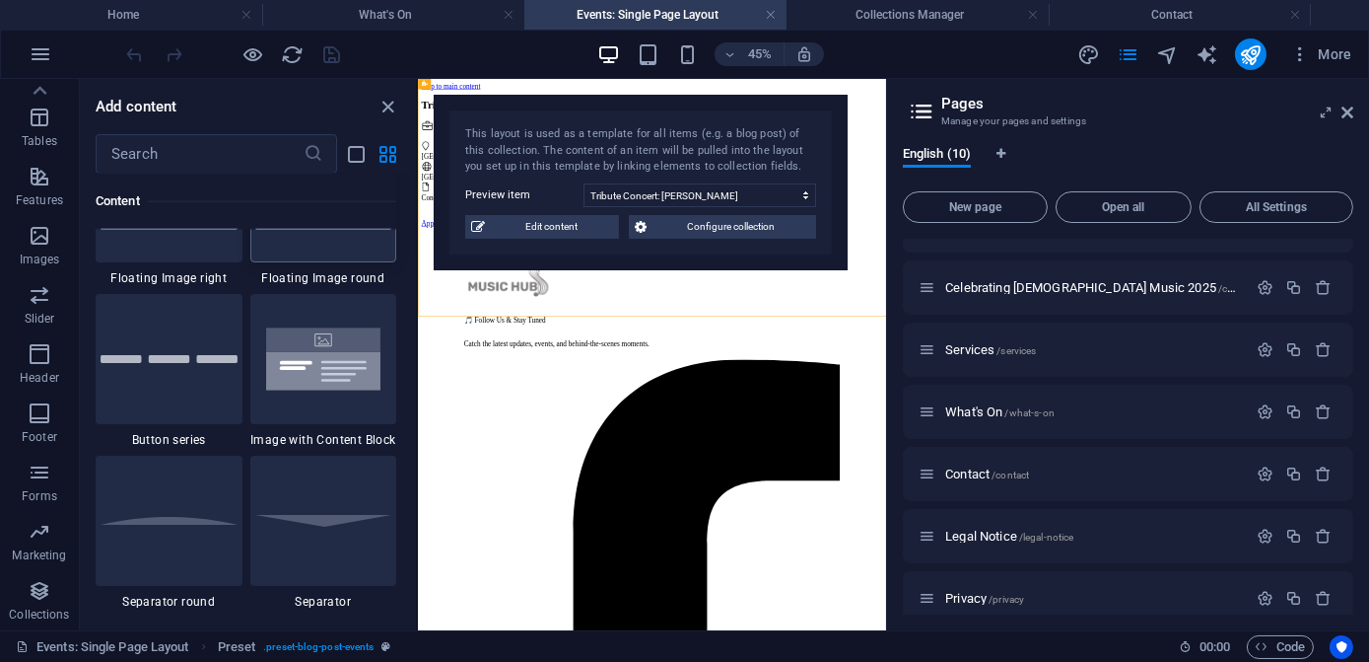
scroll to position [4256, 0]
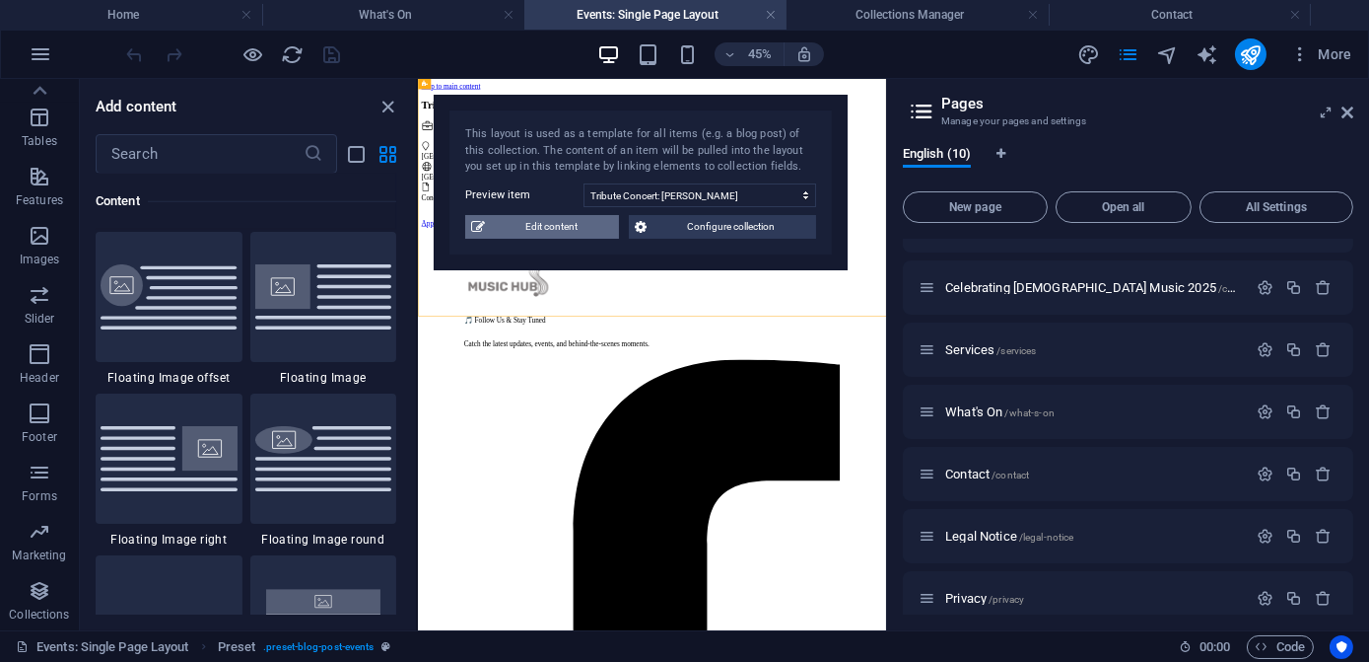
click at [472, 229] on icon at bounding box center [478, 227] width 14 height 24
type input "[DATE]"
type input "tribute-concert-[PERSON_NAME]"
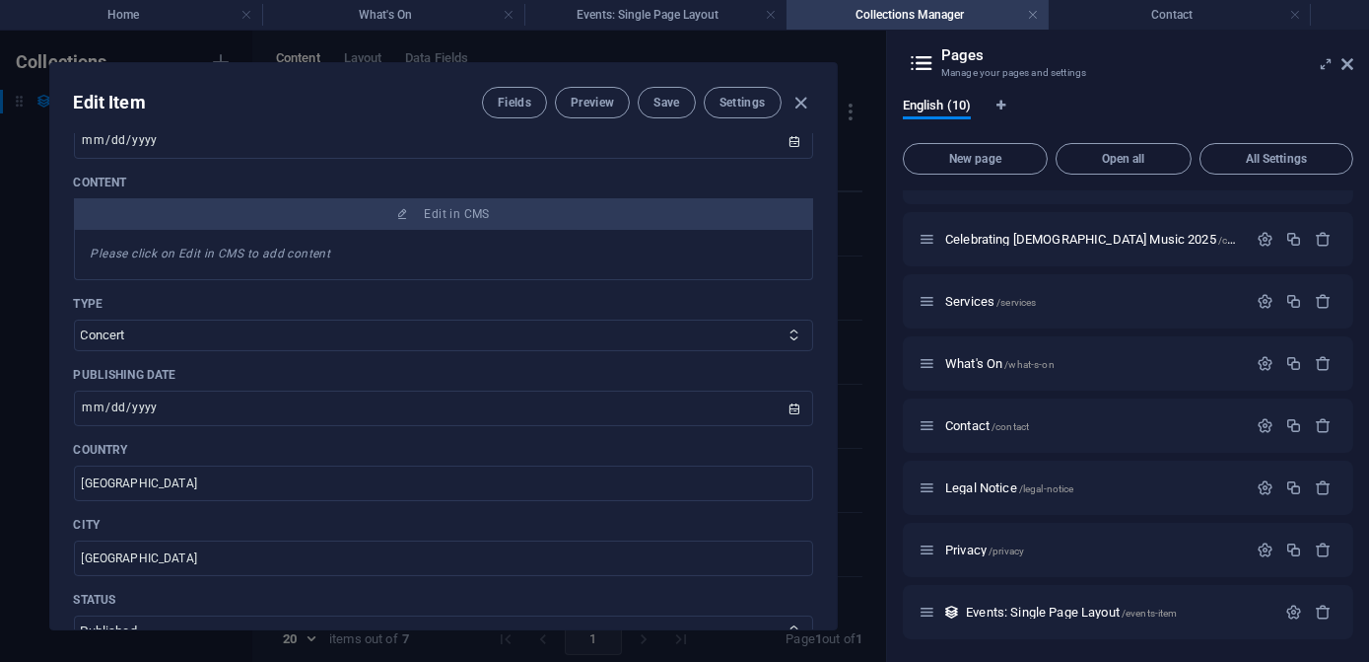
scroll to position [537, 0]
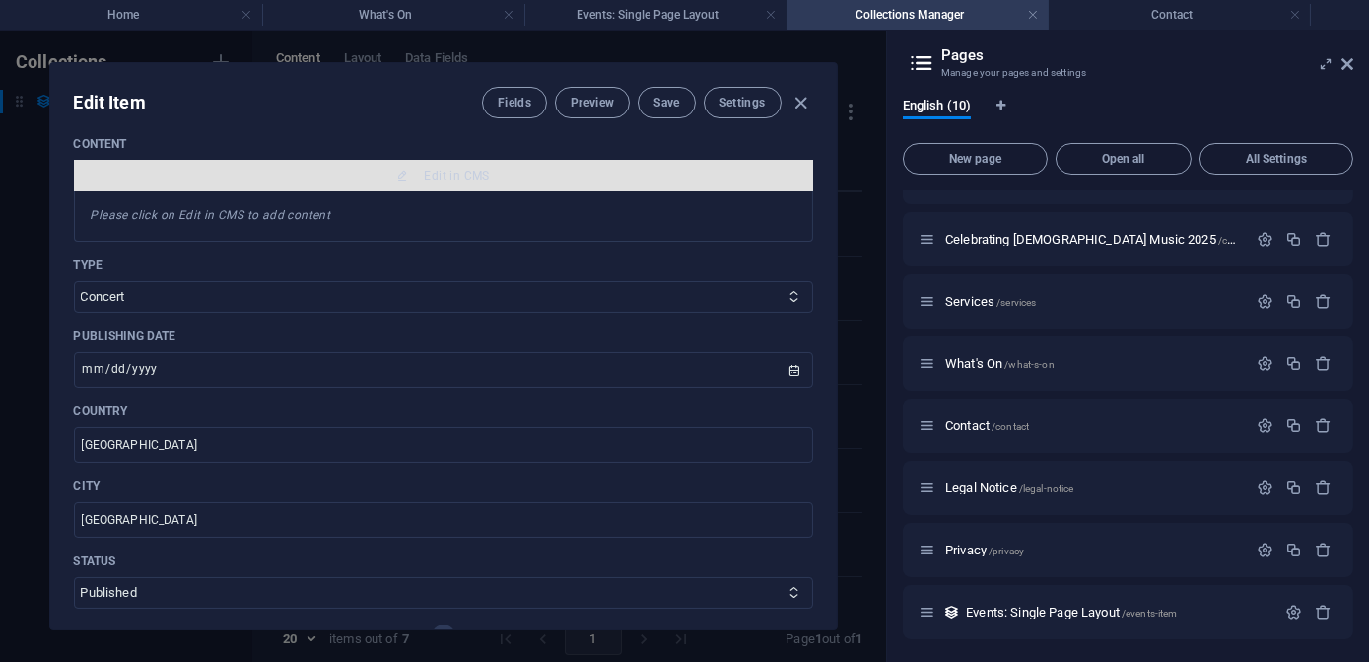
click at [396, 178] on icon "button" at bounding box center [402, 176] width 12 height 12
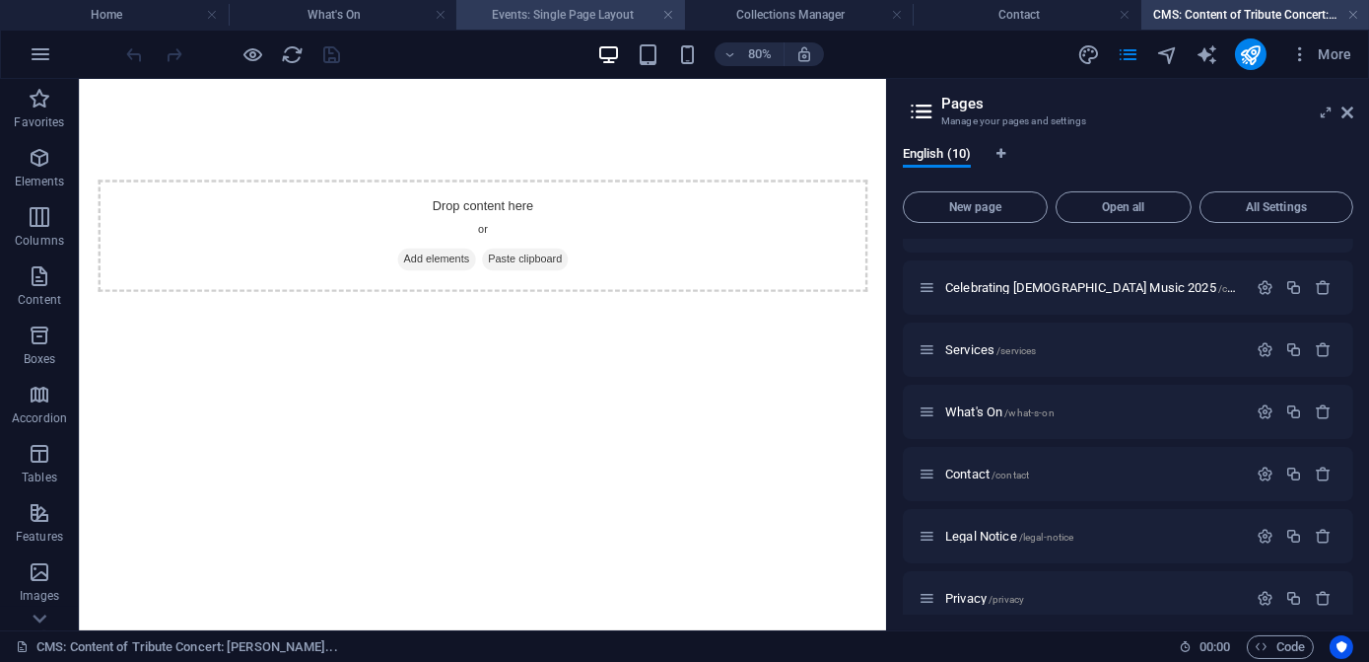
scroll to position [0, 0]
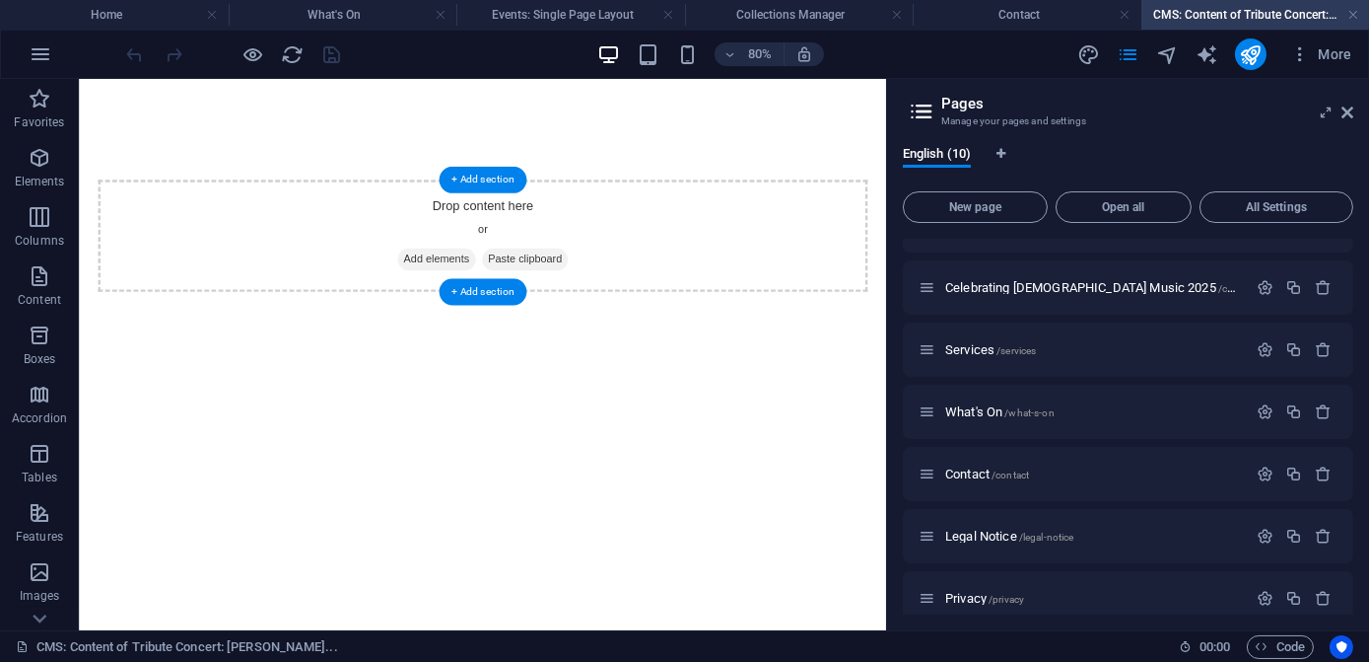
click at [662, 302] on span "Paste clipboard" at bounding box center [637, 305] width 108 height 28
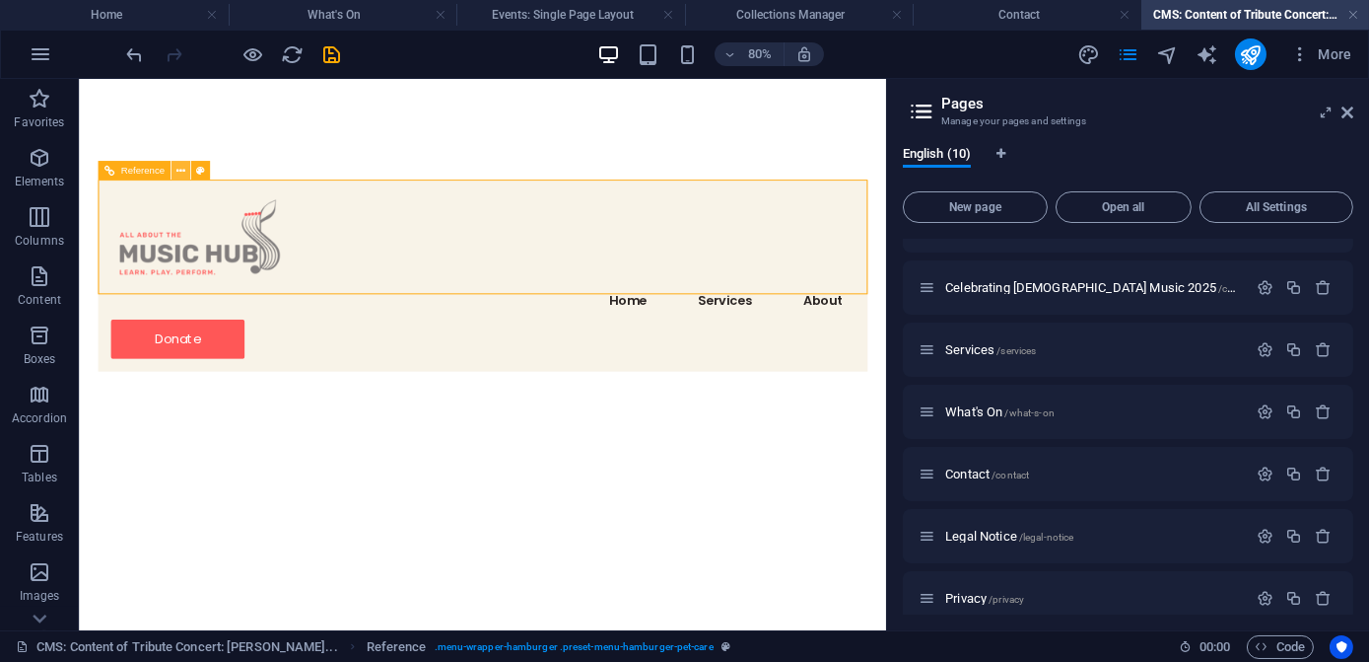
click at [178, 173] on icon at bounding box center [180, 170] width 9 height 17
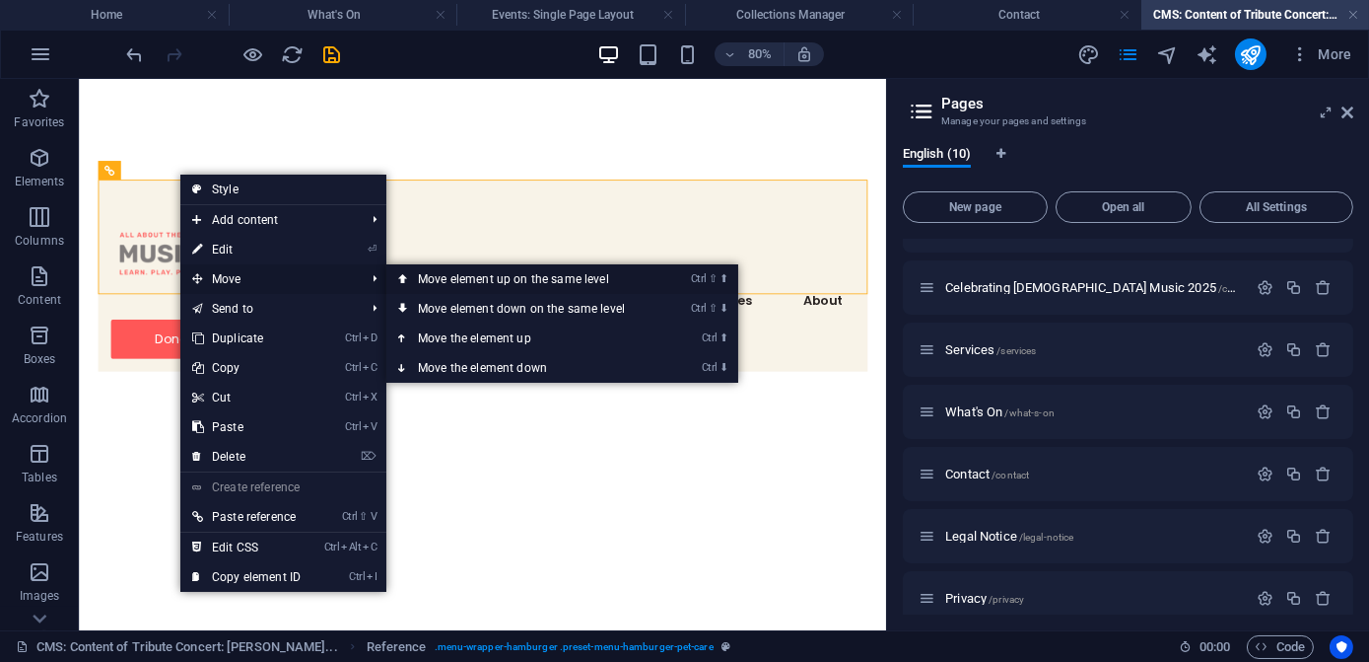
click at [396, 280] on link "Ctrl ⇧ ⬆ Move element up on the same level" at bounding box center [525, 279] width 278 height 30
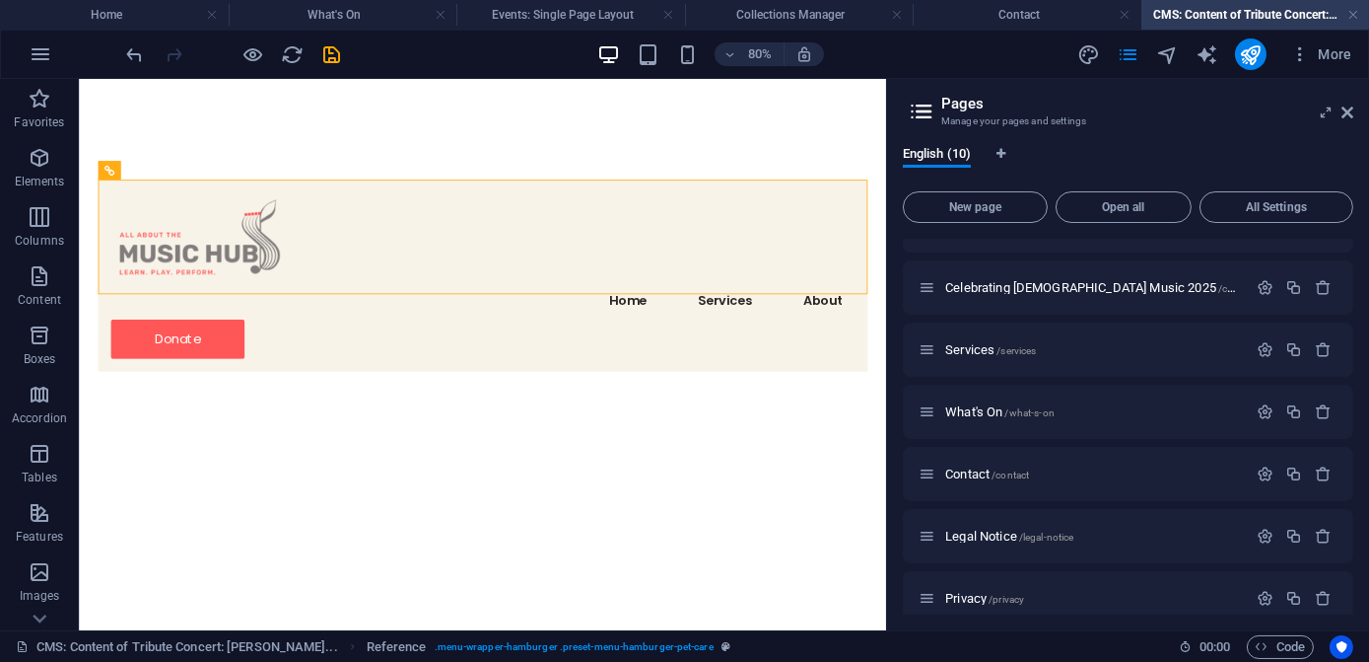
click at [464, 440] on div "Home Services About Donate" at bounding box center [584, 325] width 1010 height 492
drag, startPoint x: 257, startPoint y: 249, endPoint x: 209, endPoint y: 92, distance: 165.0
click at [1173, 56] on icon "navigator" at bounding box center [1167, 54] width 23 height 23
click at [1167, 55] on icon "navigator" at bounding box center [1167, 54] width 23 height 23
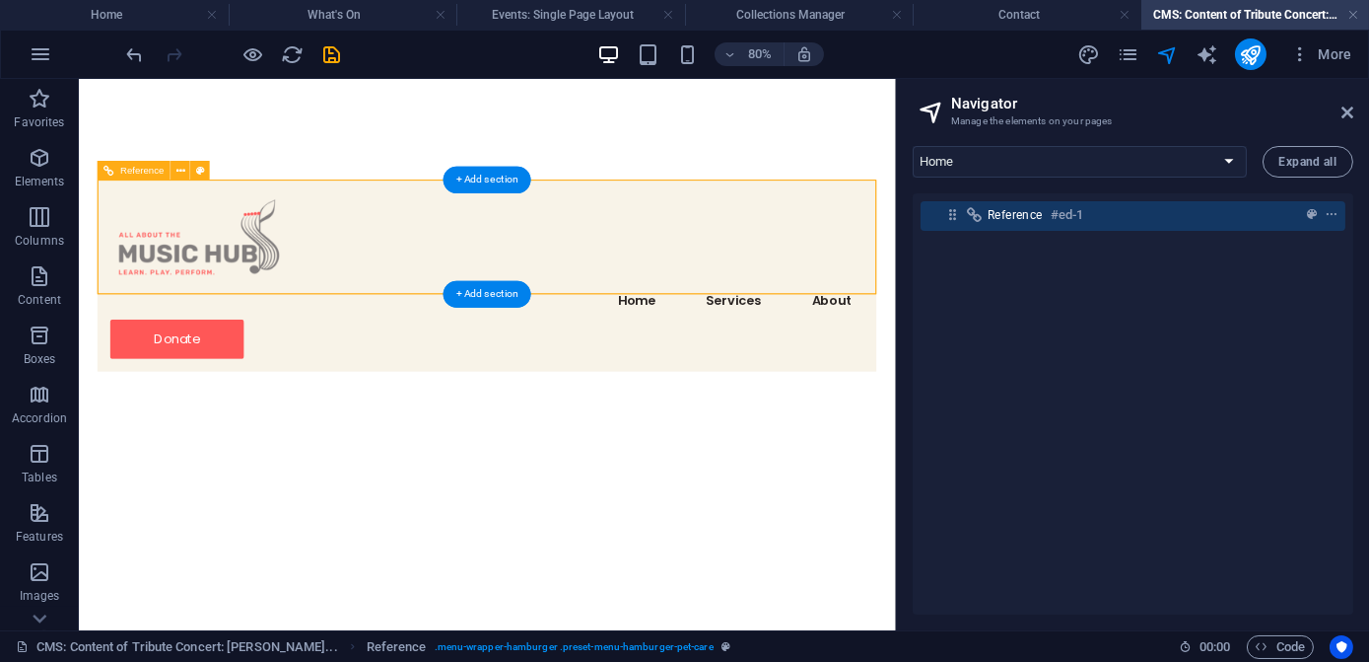
click at [951, 222] on icon at bounding box center [952, 214] width 17 height 17
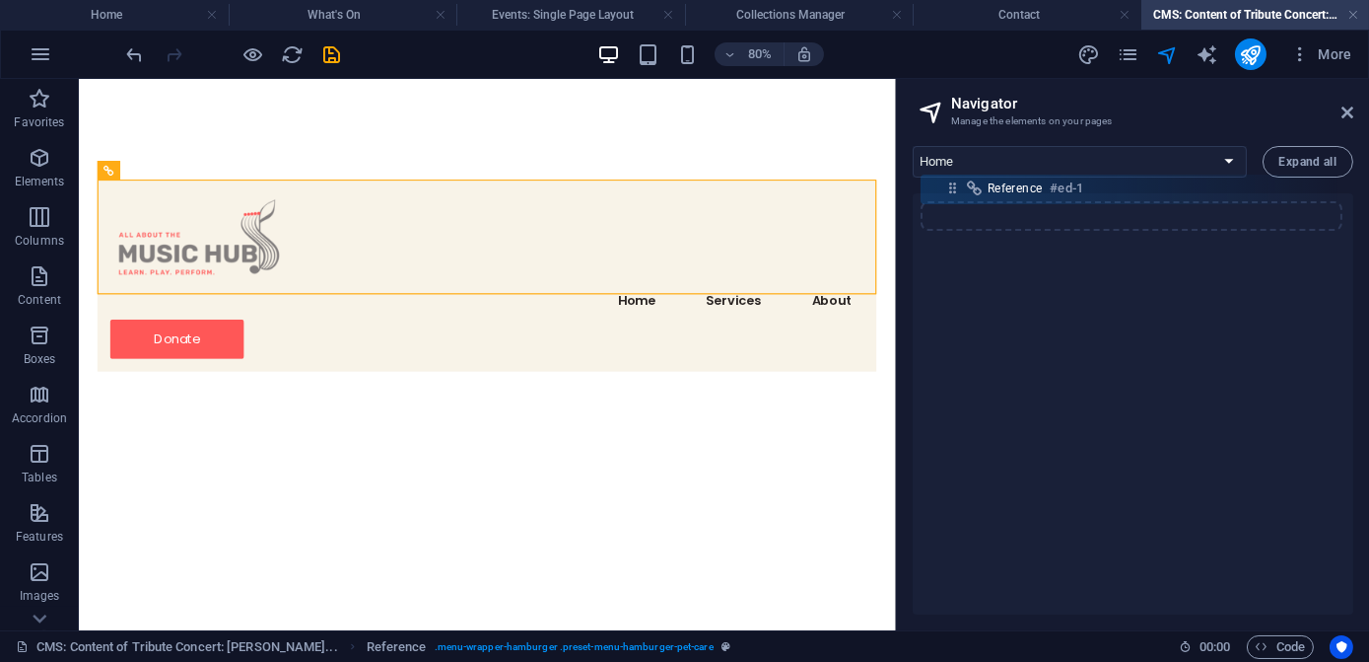
drag, startPoint x: 951, startPoint y: 222, endPoint x: 952, endPoint y: 187, distance: 34.5
click at [952, 187] on div "Home About TRIBUTE: Nightingale of [GEOGRAPHIC_DATA] Celebrating [DEMOGRAPHIC_D…" at bounding box center [1133, 380] width 472 height 500
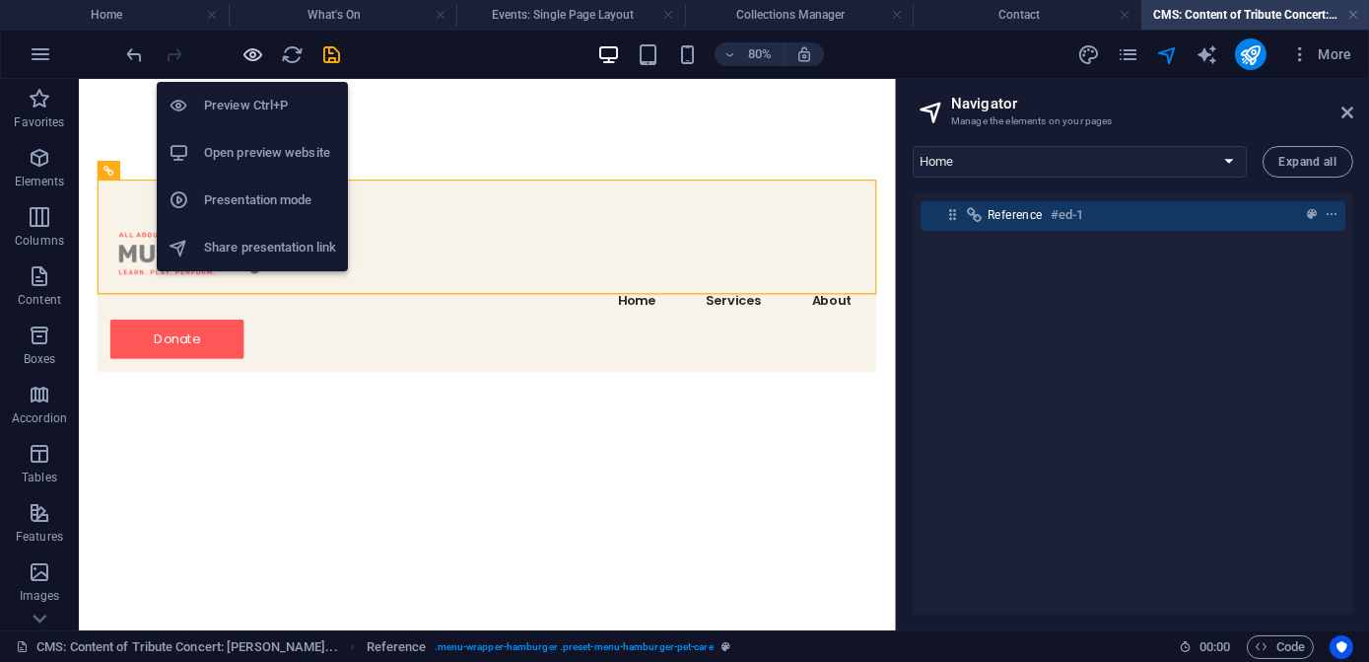
click at [250, 58] on icon "button" at bounding box center [254, 54] width 23 height 23
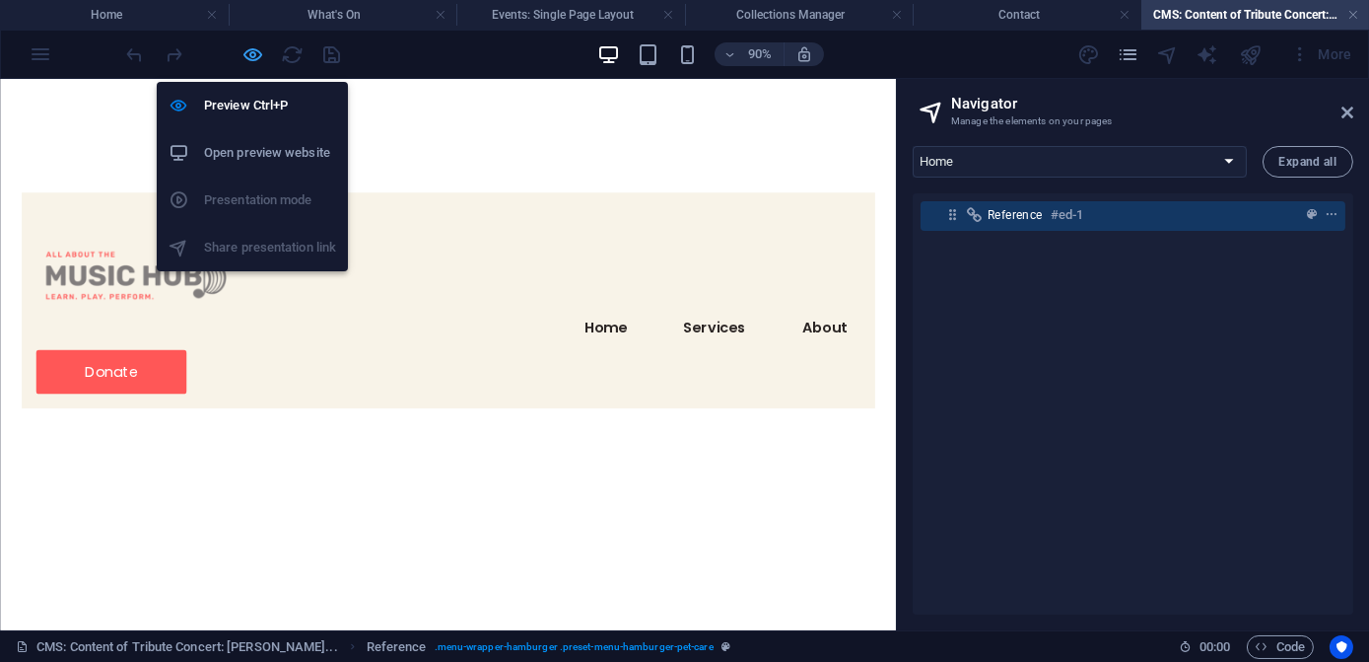
click at [260, 51] on icon "button" at bounding box center [254, 54] width 23 height 23
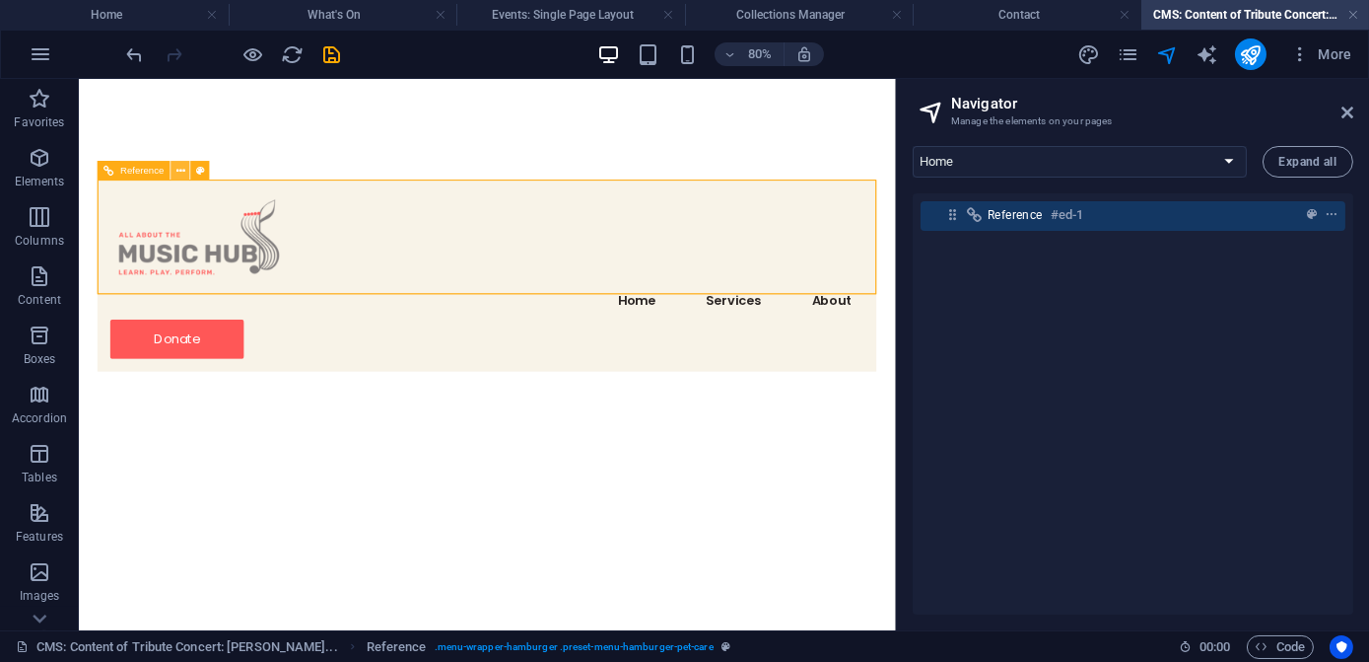
click at [181, 169] on icon at bounding box center [180, 170] width 9 height 17
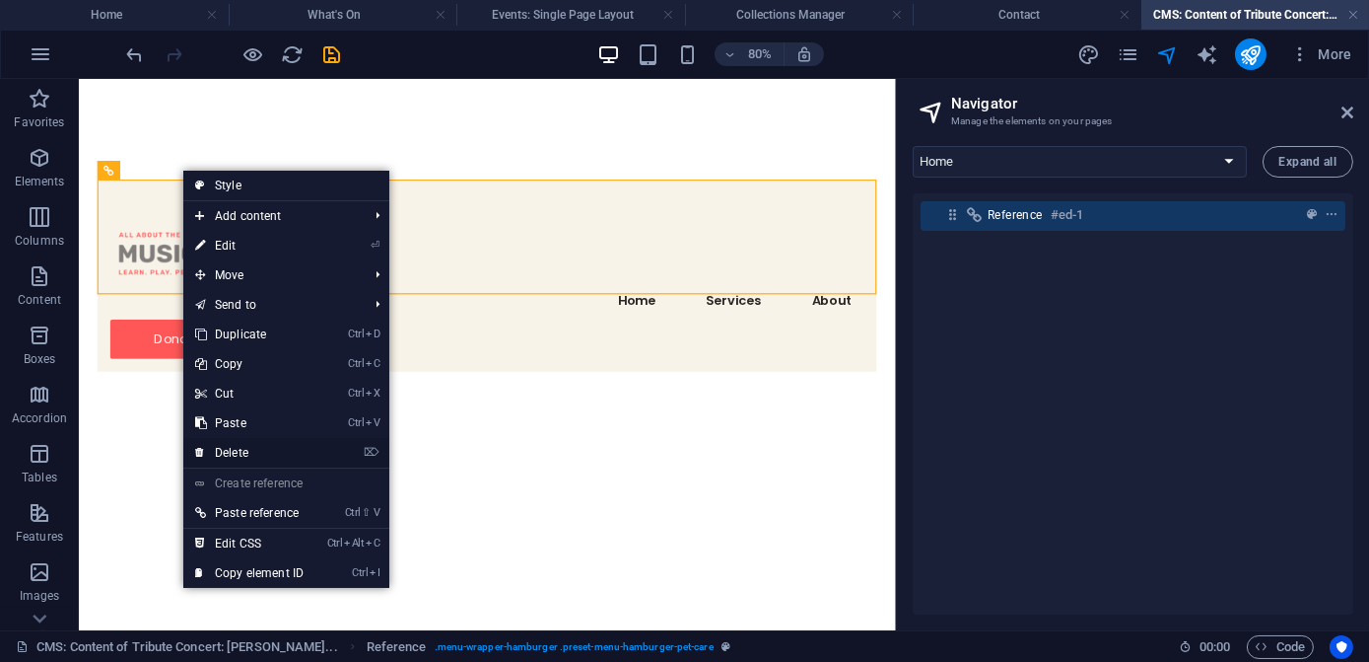
click at [242, 452] on link "⌦ Delete" at bounding box center [249, 453] width 132 height 30
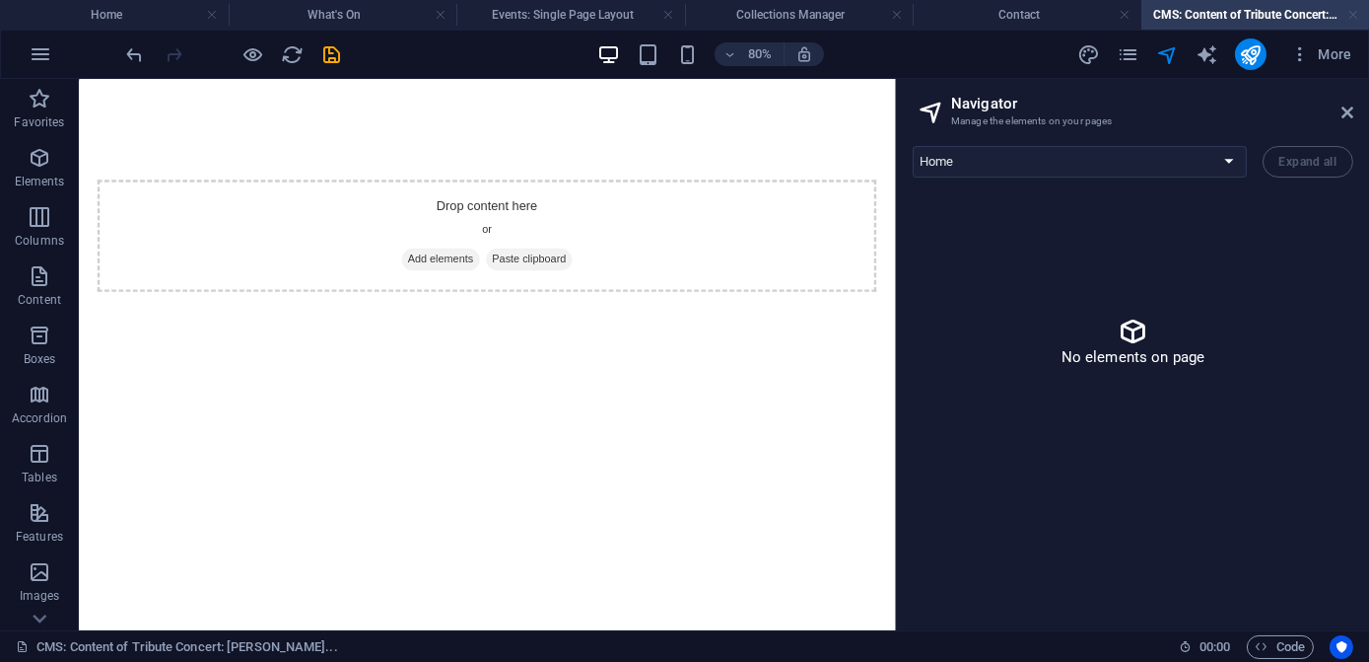
click at [1357, 16] on link at bounding box center [1354, 15] width 12 height 19
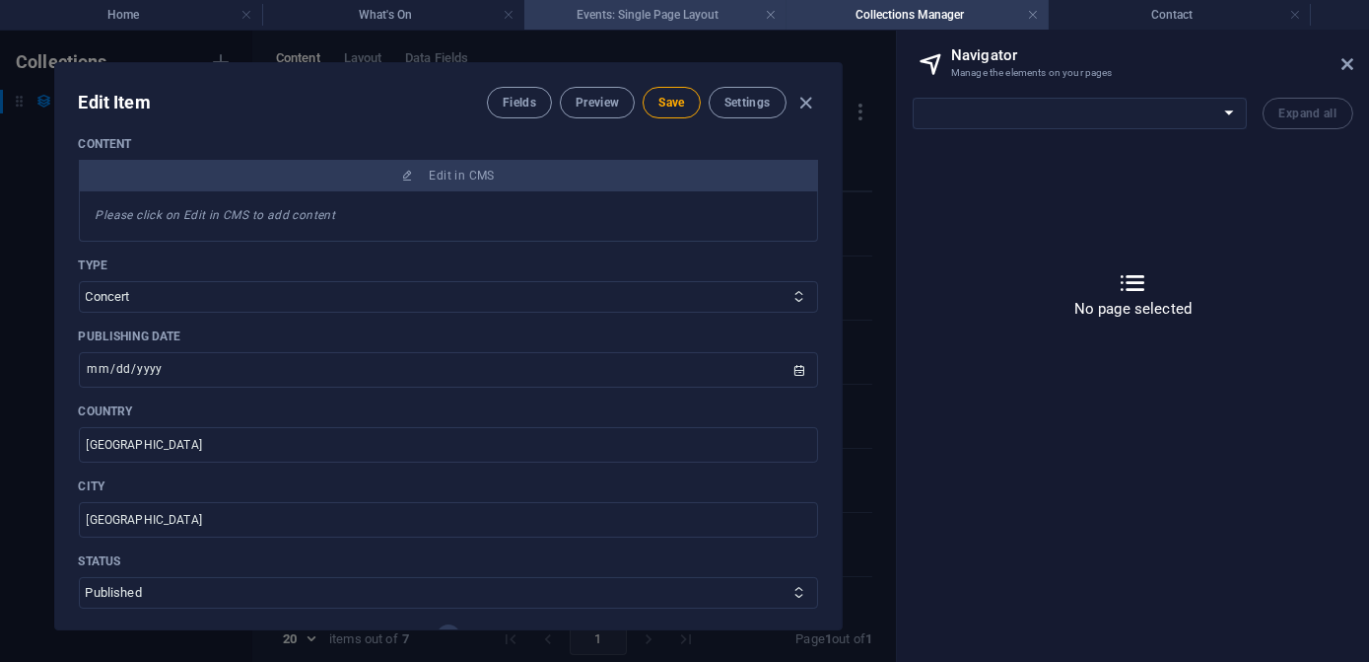
click at [668, 16] on h4 "Events: Single Page Layout" at bounding box center [656, 15] width 262 height 22
select select "18082018-en"
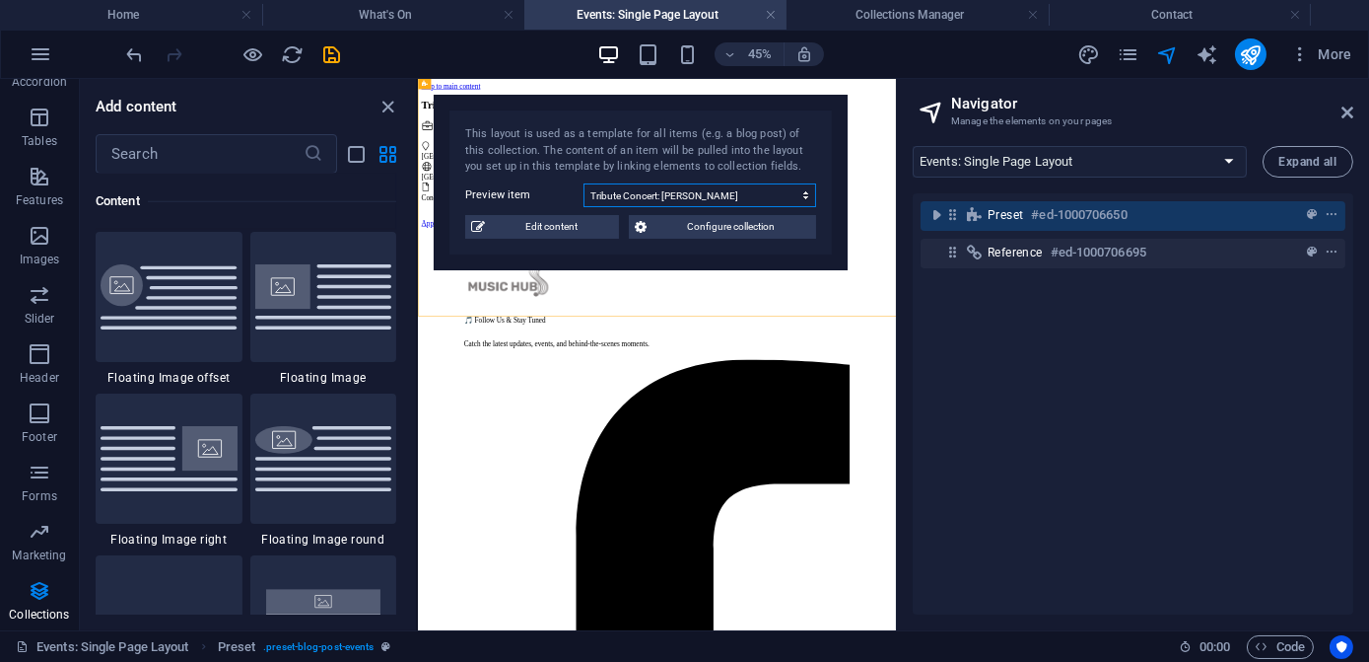
click at [804, 193] on select "Tribute Concert: [PERSON_NAME] Analyst Analyst Analyst Manager Developer Accoun…" at bounding box center [700, 195] width 233 height 24
click at [807, 192] on select "Tribute Concert: [PERSON_NAME] Analyst Analyst Analyst Manager Developer Accoun…" at bounding box center [700, 195] width 233 height 24
click at [939, 214] on icon "toggle-expand" at bounding box center [937, 215] width 20 height 20
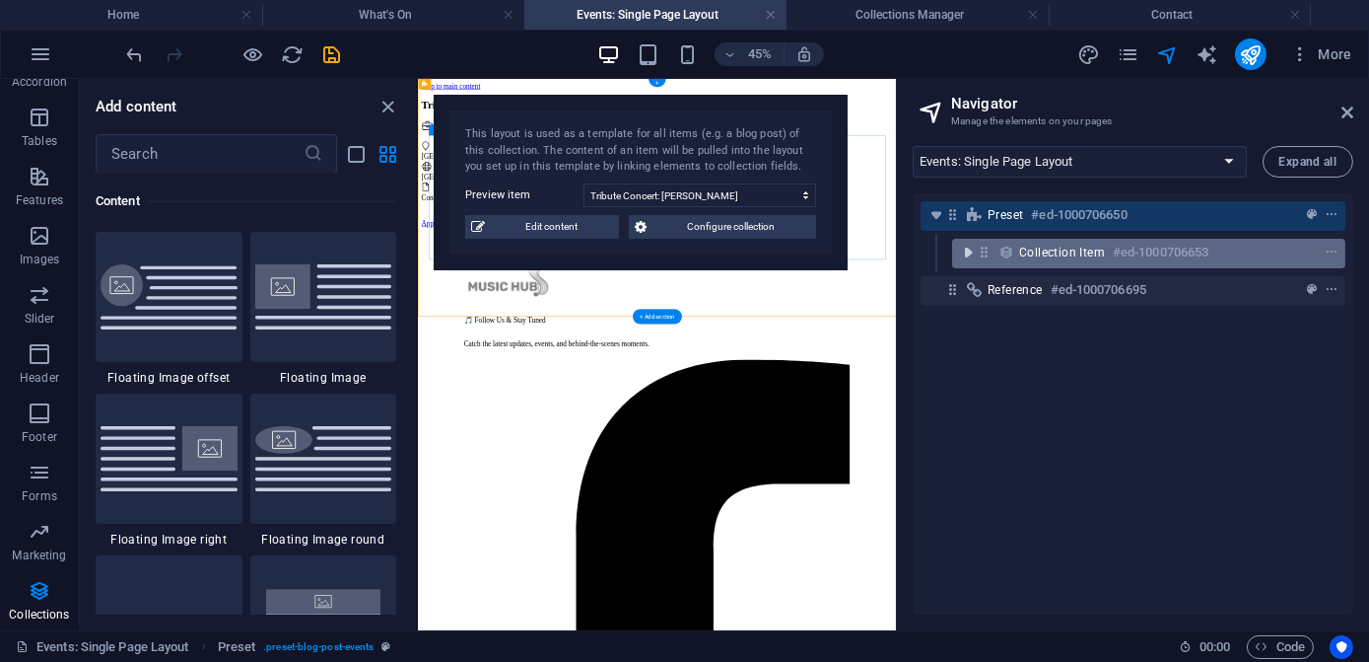
click at [970, 254] on icon "toggle-expand" at bounding box center [968, 253] width 20 height 20
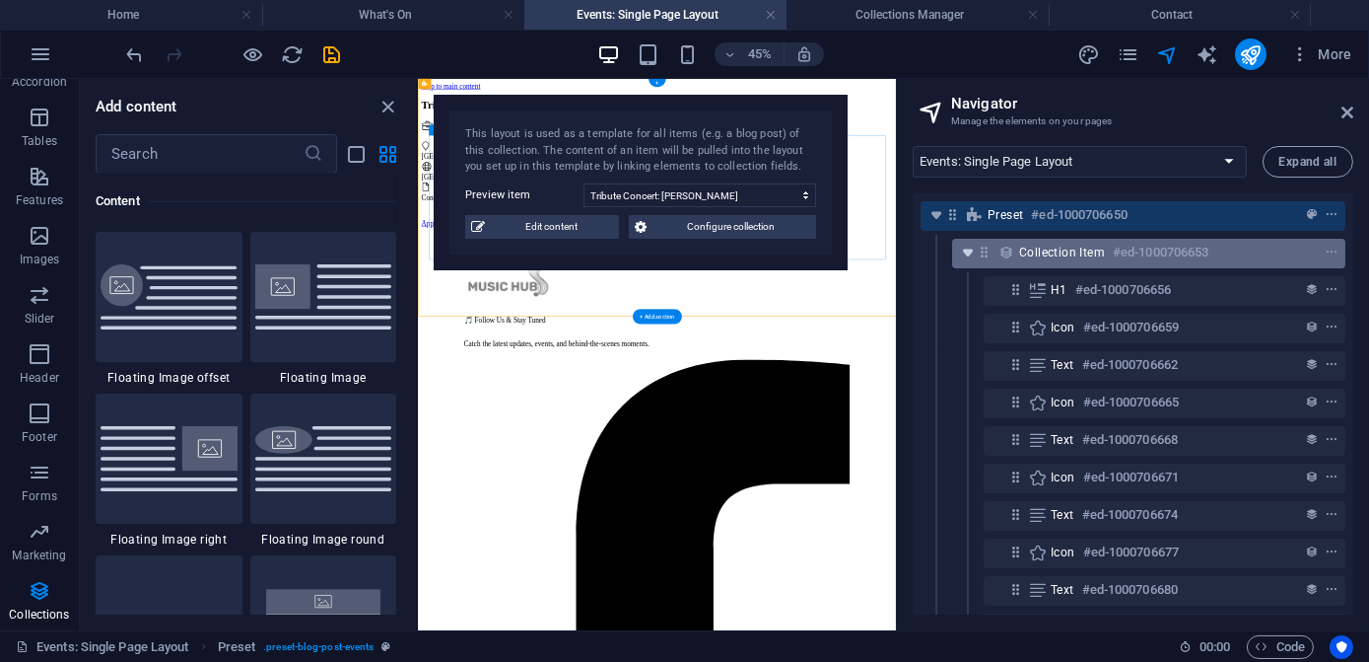
click at [970, 254] on icon "toggle-expand" at bounding box center [968, 253] width 20 height 20
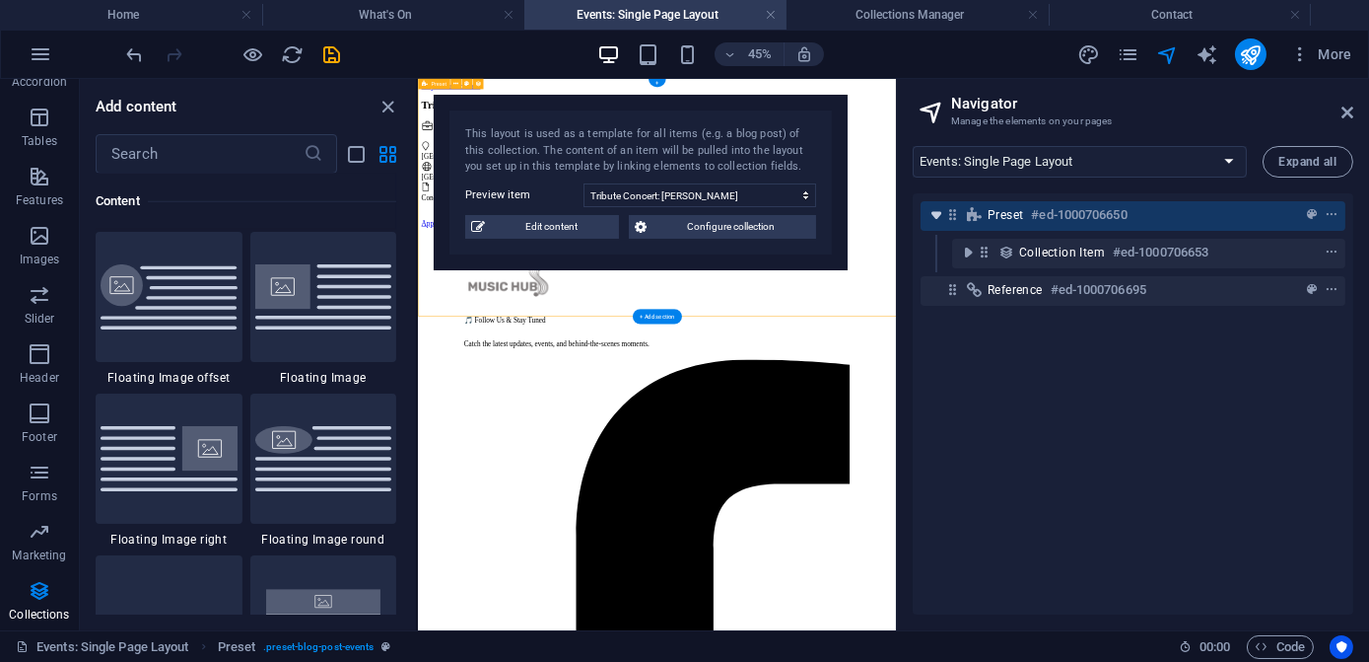
click at [936, 213] on icon "toggle-expand" at bounding box center [937, 215] width 20 height 20
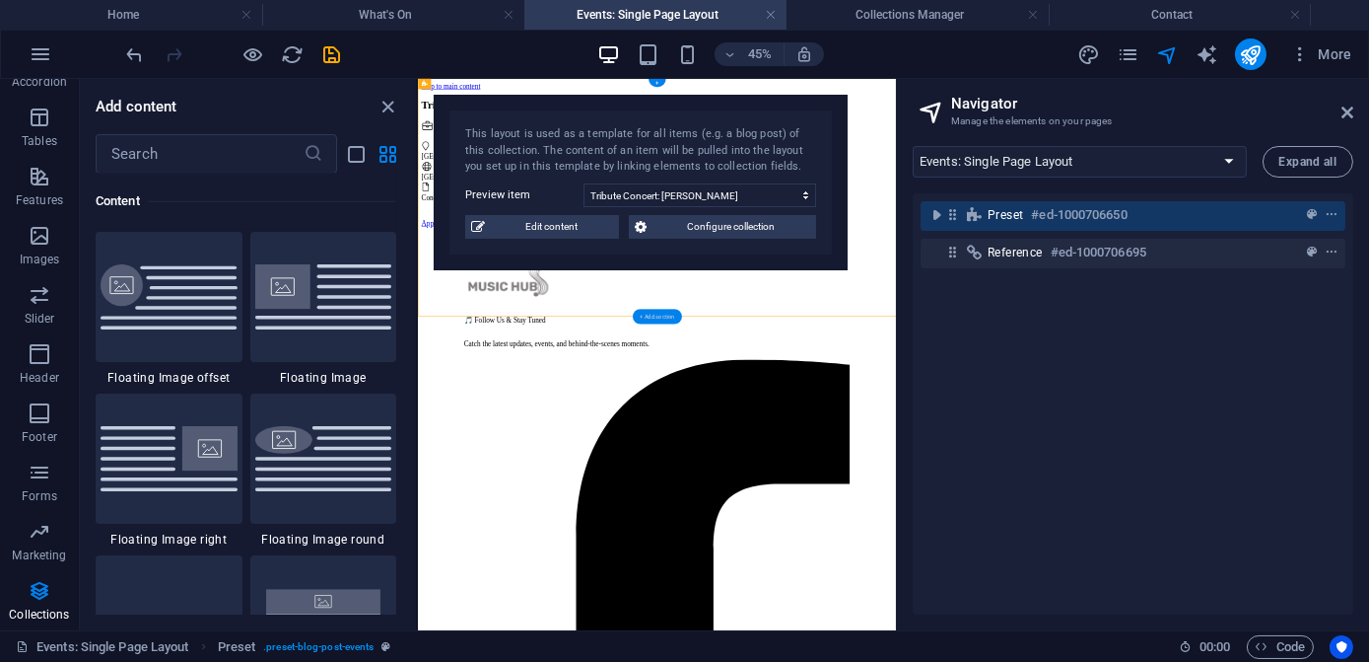
click at [660, 316] on div "+ Add section" at bounding box center [657, 316] width 49 height 15
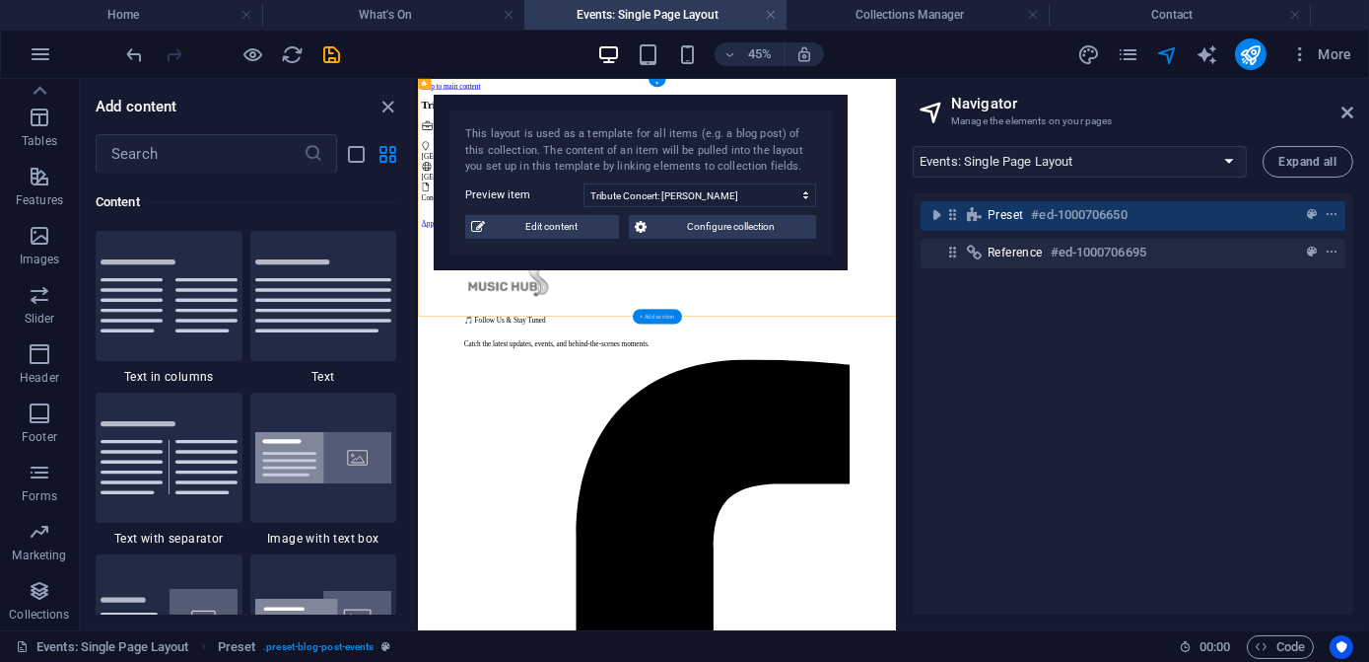
scroll to position [3449, 0]
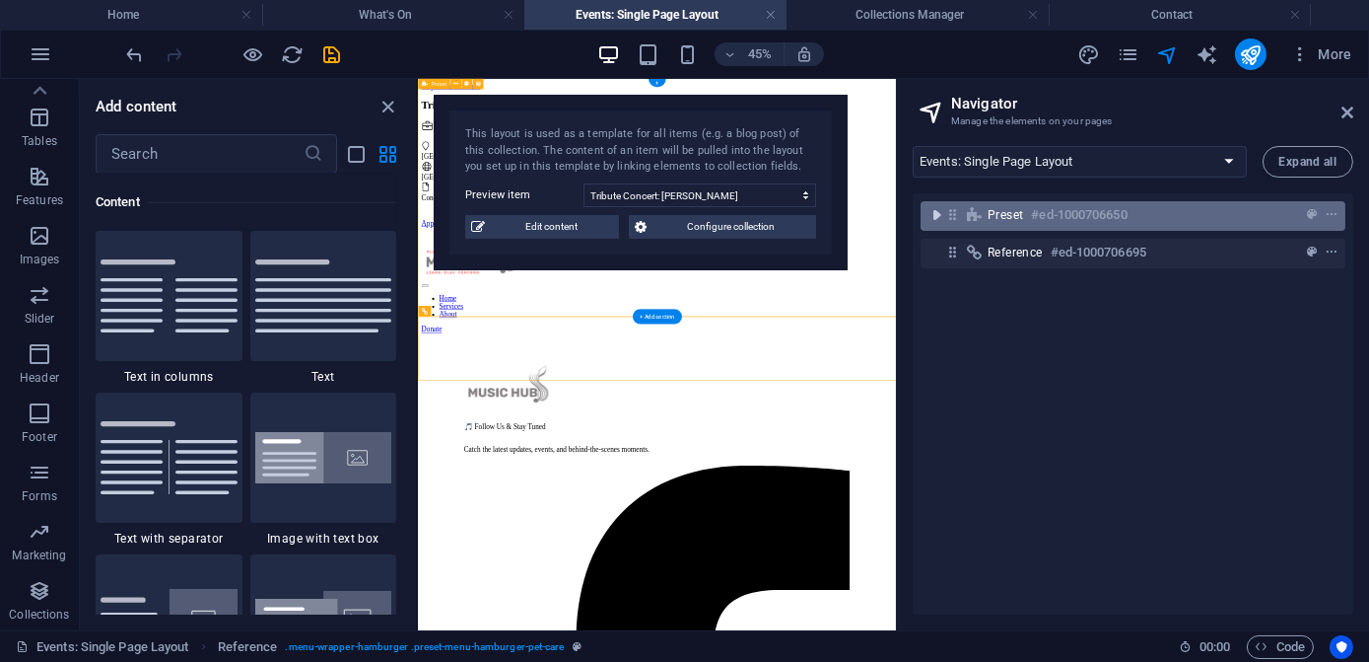
click at [940, 216] on icon "toggle-expand" at bounding box center [937, 215] width 20 height 20
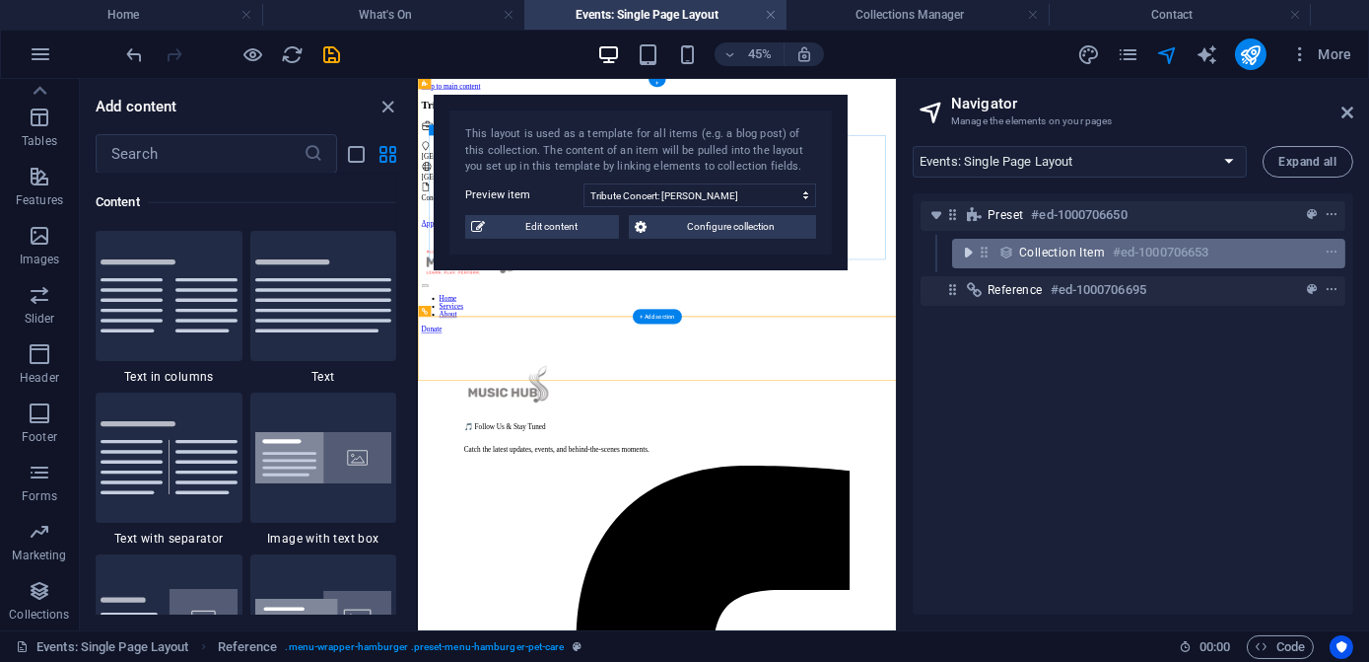
click at [969, 248] on icon "toggle-expand" at bounding box center [968, 253] width 20 height 20
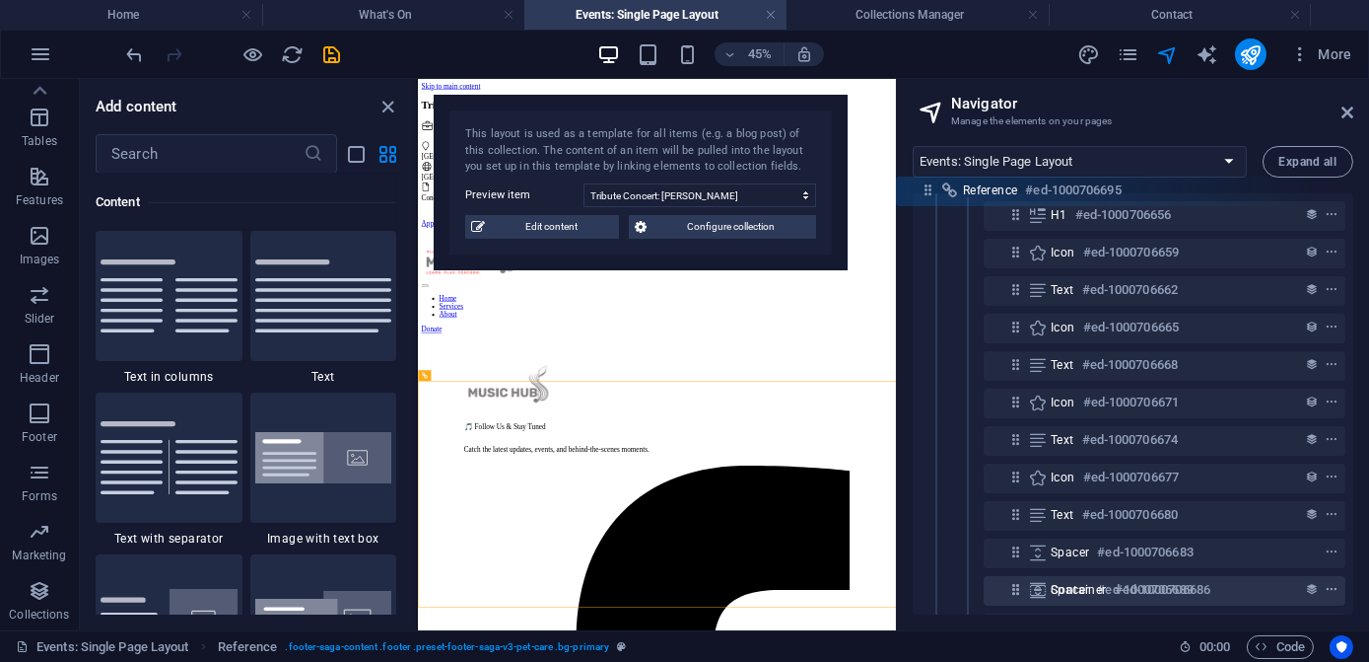
scroll to position [0, 0]
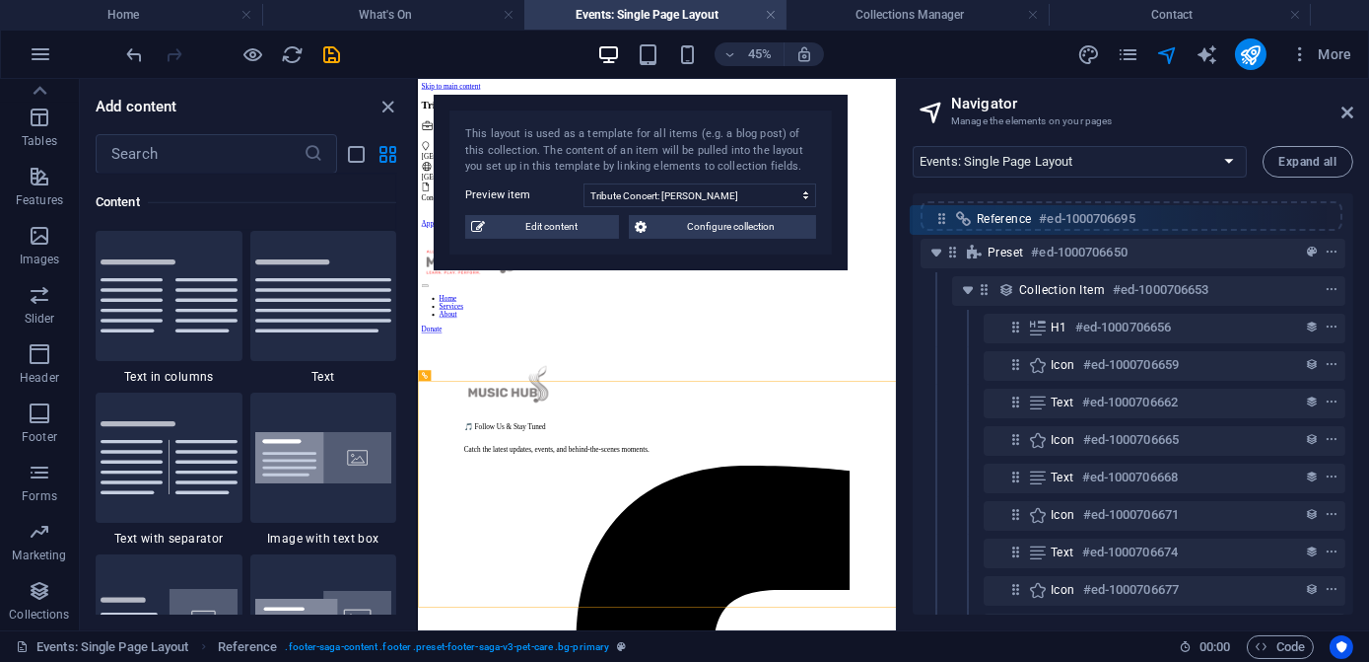
drag, startPoint x: 950, startPoint y: 584, endPoint x: 944, endPoint y: 220, distance: 363.9
click at [944, 220] on div "Preset #ed-1000706650 Collection item #ed-1000706653 H1 #ed-1000706656 Icon #ed…" at bounding box center [1133, 403] width 441 height 421
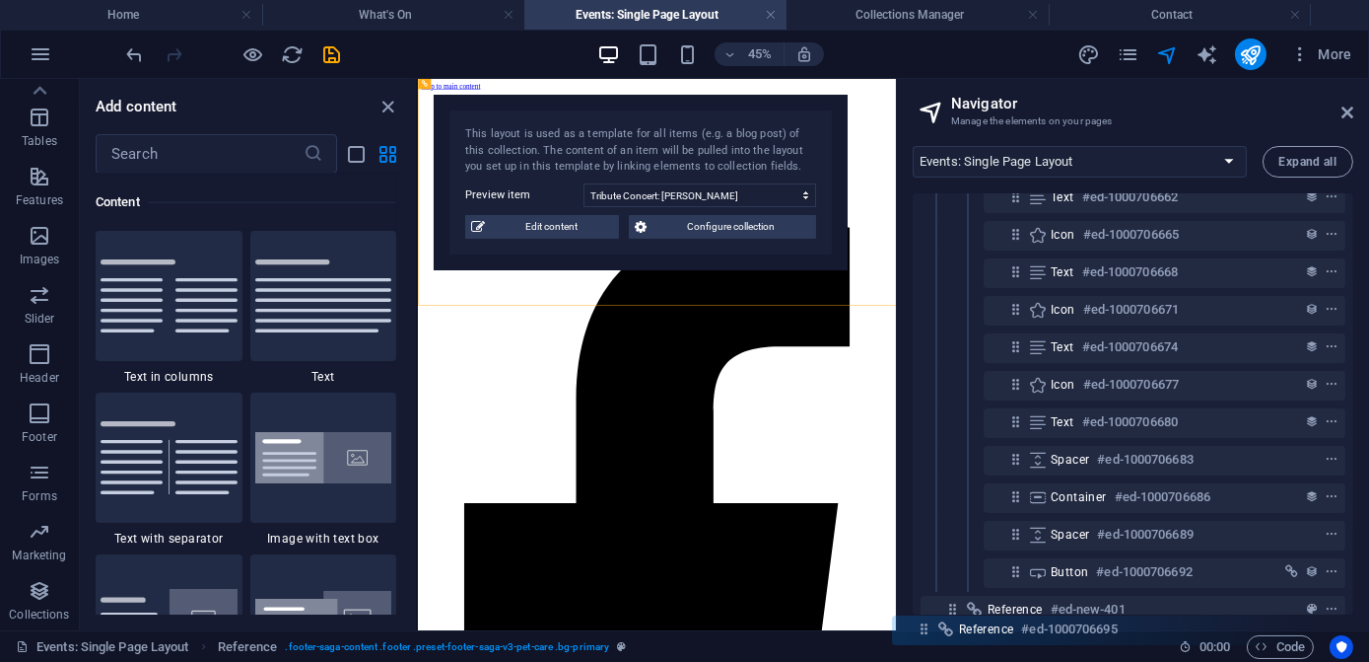
scroll to position [223, 0]
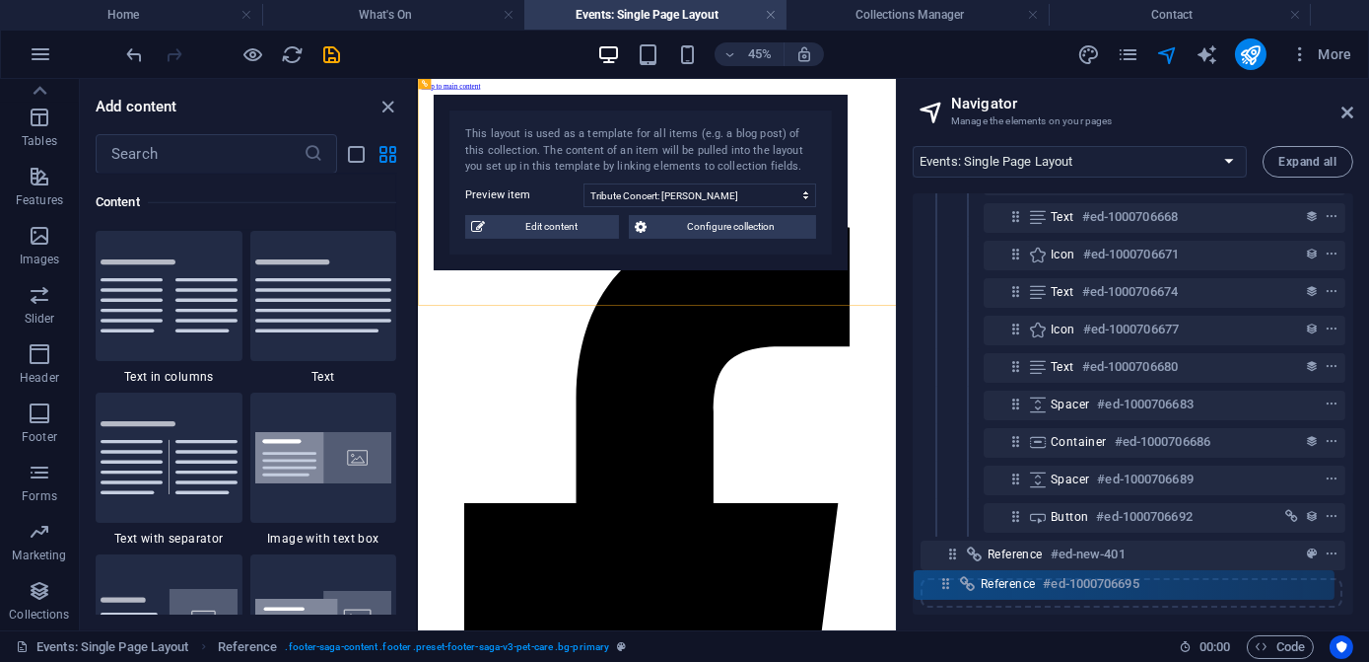
drag, startPoint x: 945, startPoint y: 217, endPoint x: 939, endPoint y: 589, distance: 371.8
click at [939, 591] on div "Reference #ed-1000706695 Preset #ed-1000706650 Collection item #ed-1000706653 H…" at bounding box center [1133, 403] width 441 height 421
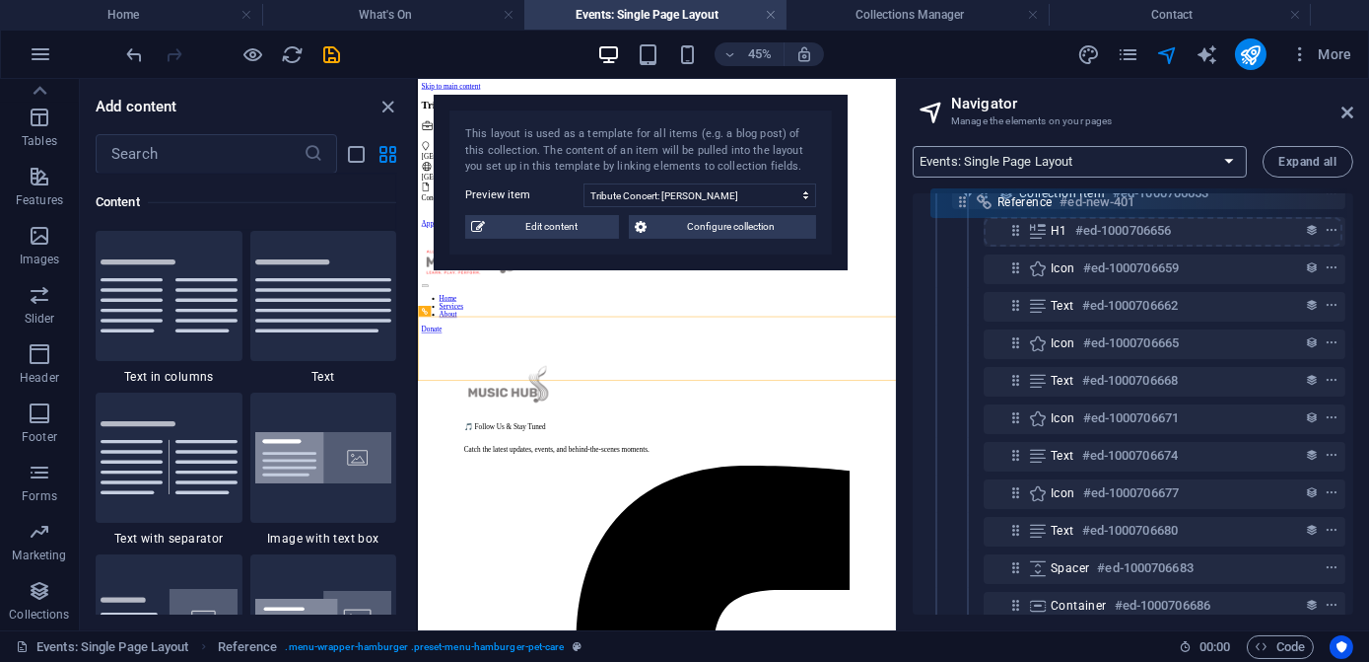
scroll to position [0, 0]
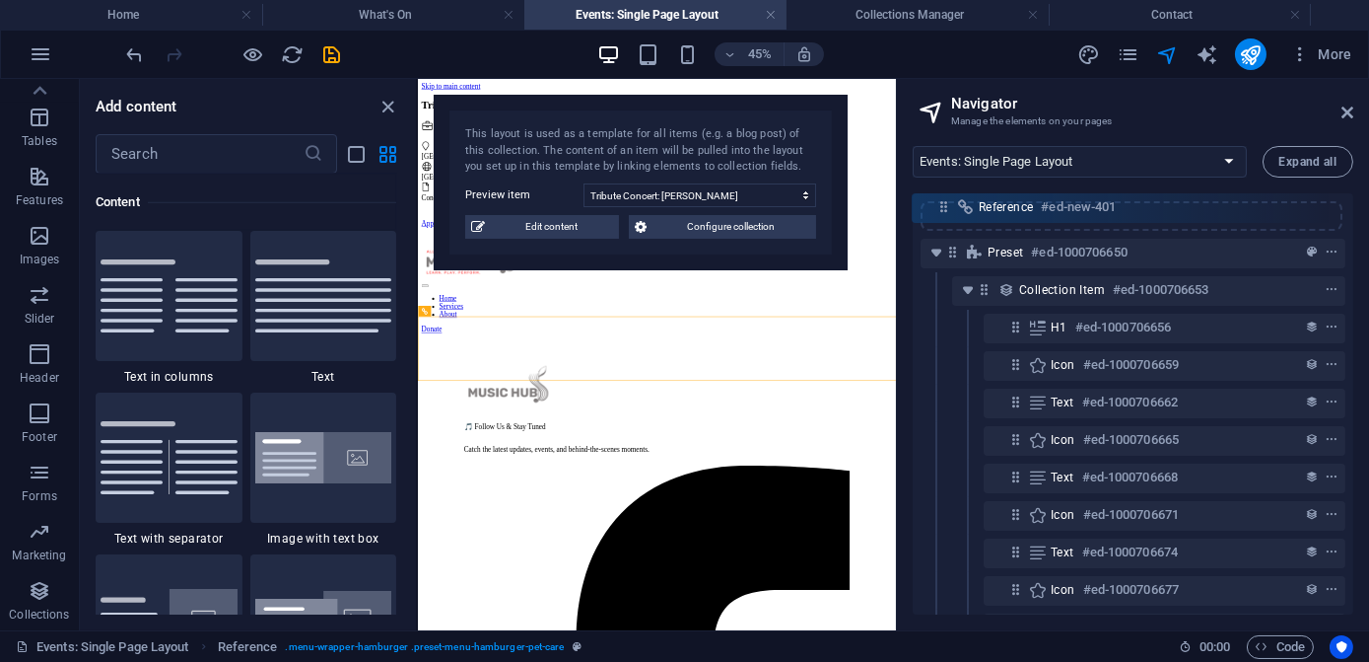
drag, startPoint x: 951, startPoint y: 558, endPoint x: 942, endPoint y: 193, distance: 364.9
click at [942, 193] on div "Preset #ed-1000706650 Collection item #ed-1000706653 H1 #ed-1000706656 Icon #ed…" at bounding box center [1133, 403] width 441 height 421
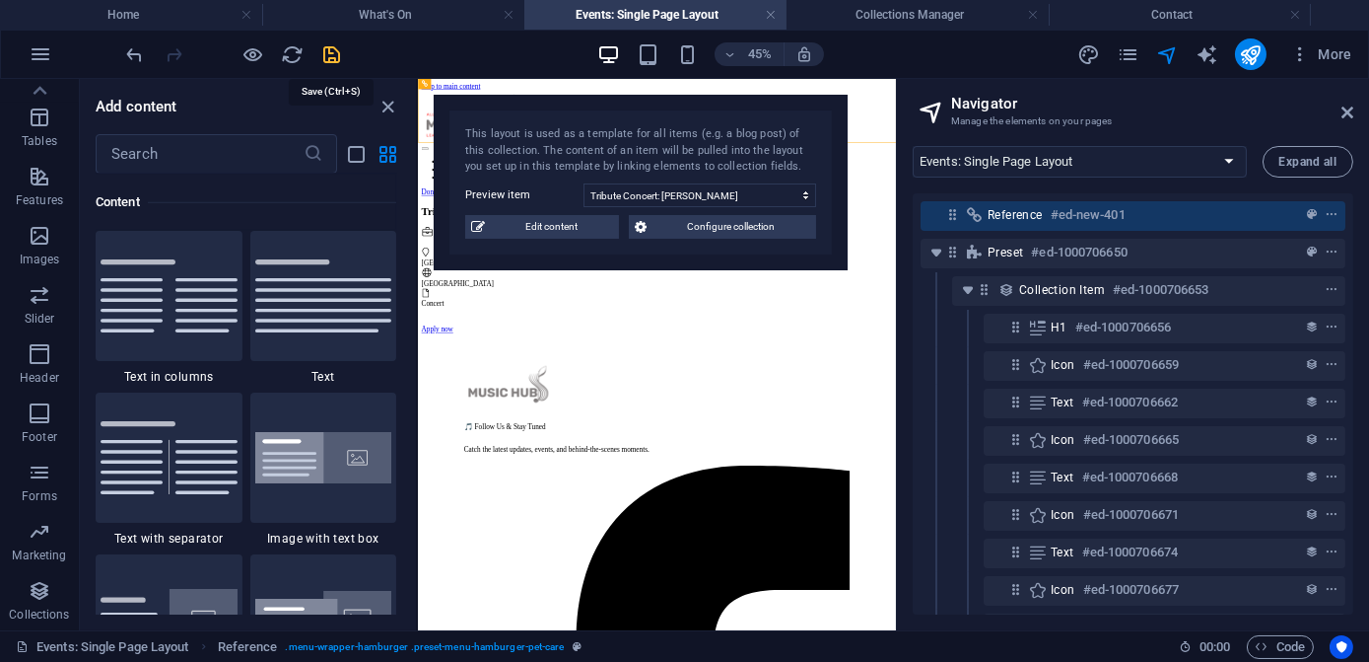
click at [333, 54] on icon "save" at bounding box center [332, 54] width 23 height 23
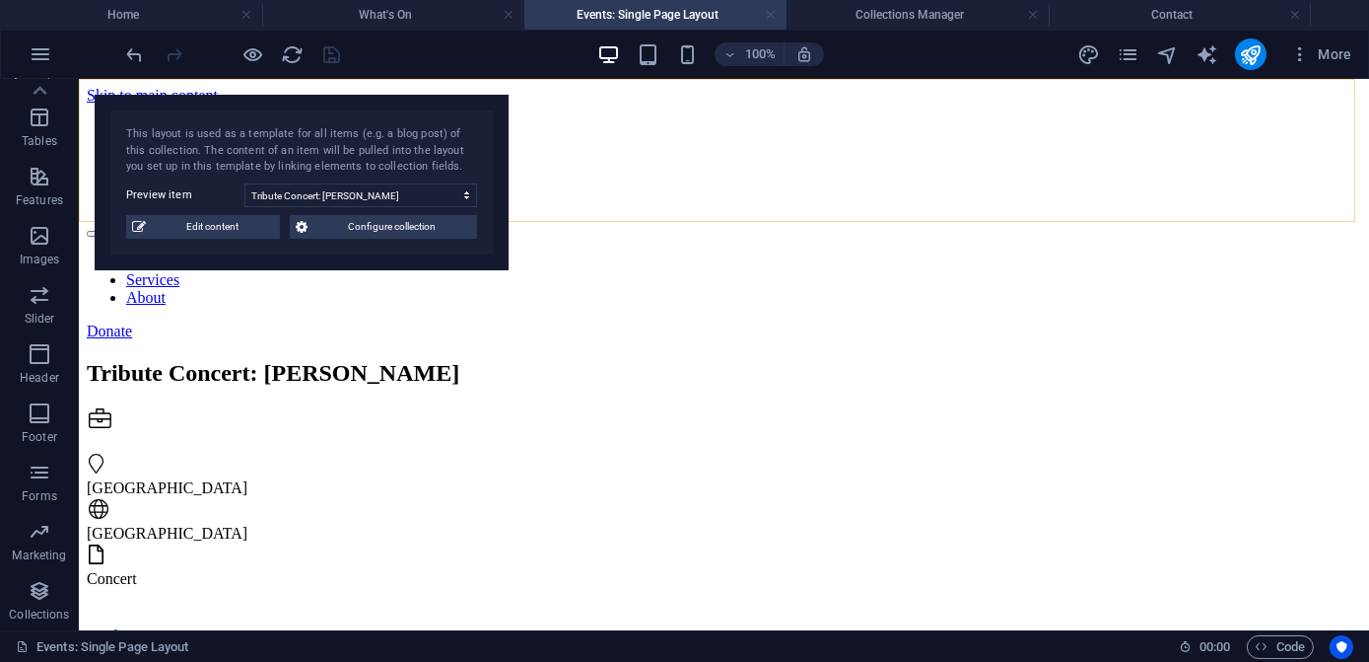
click at [774, 18] on link at bounding box center [771, 15] width 12 height 19
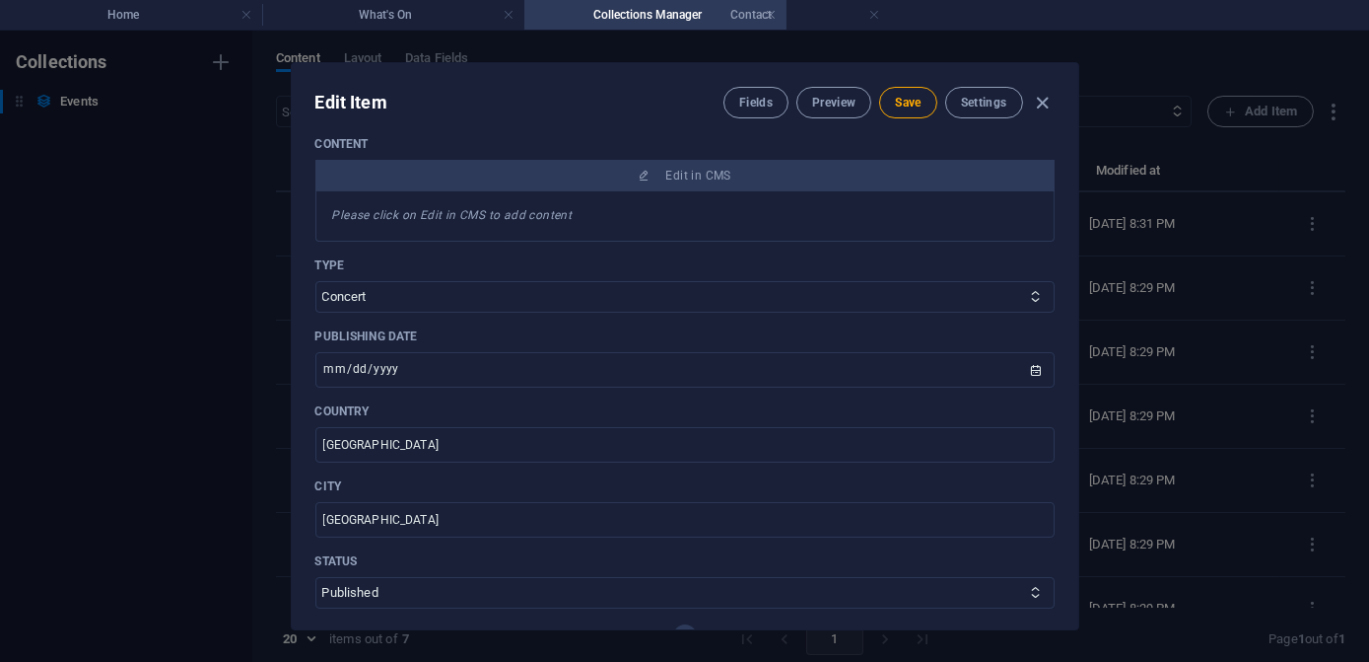
drag, startPoint x: 1031, startPoint y: 18, endPoint x: 647, endPoint y: 401, distance: 543.1
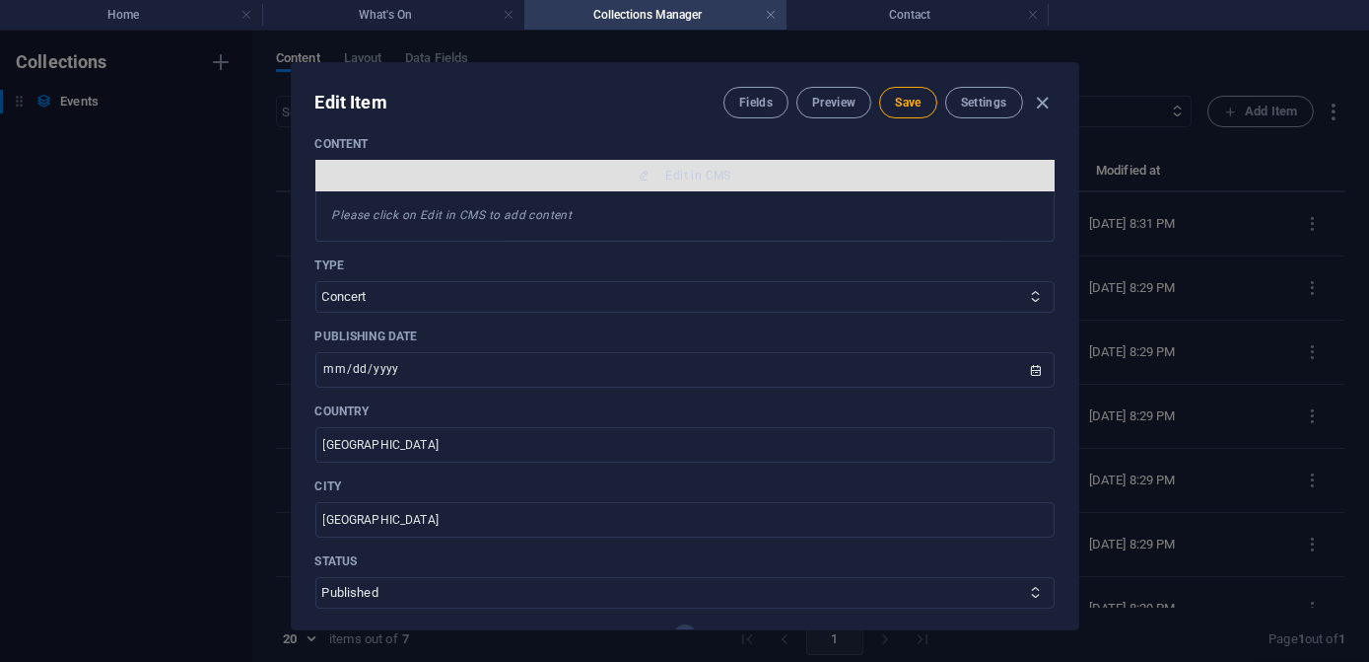
click at [688, 174] on span "Edit in CMS" at bounding box center [698, 176] width 65 height 16
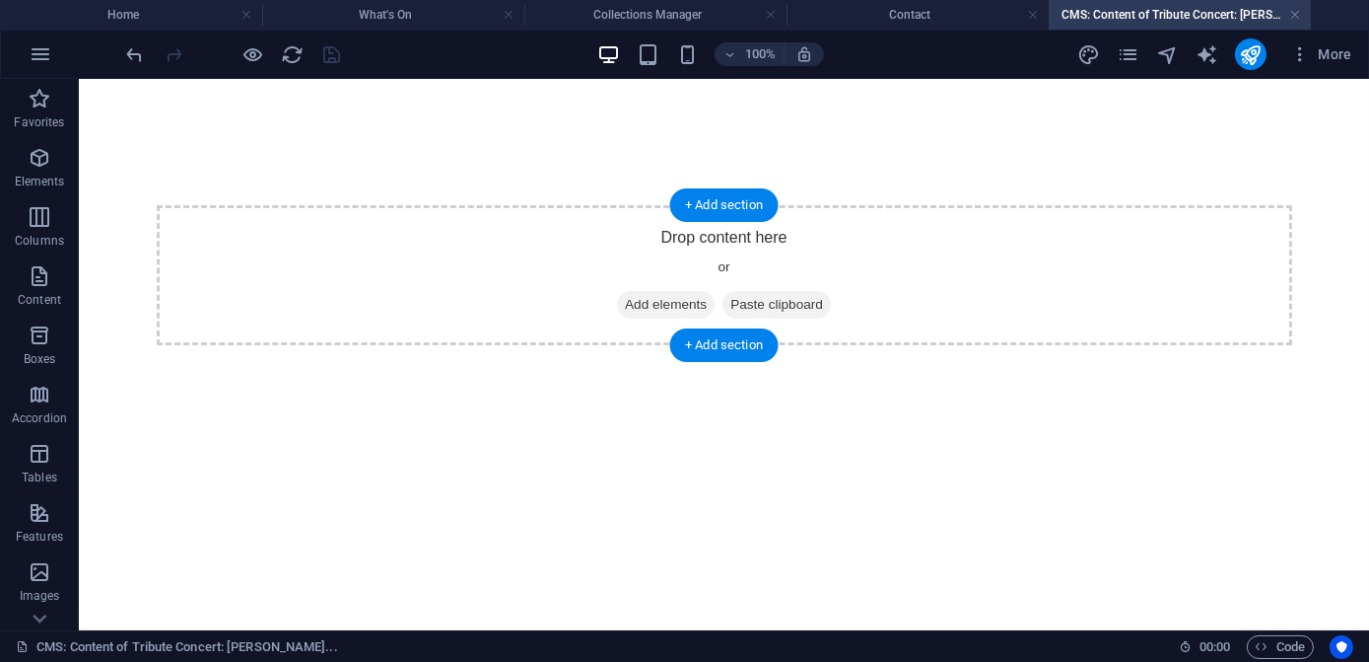
drag, startPoint x: 655, startPoint y: 303, endPoint x: 310, endPoint y: 316, distance: 345.3
click at [655, 304] on span "Add elements" at bounding box center [666, 305] width 98 height 28
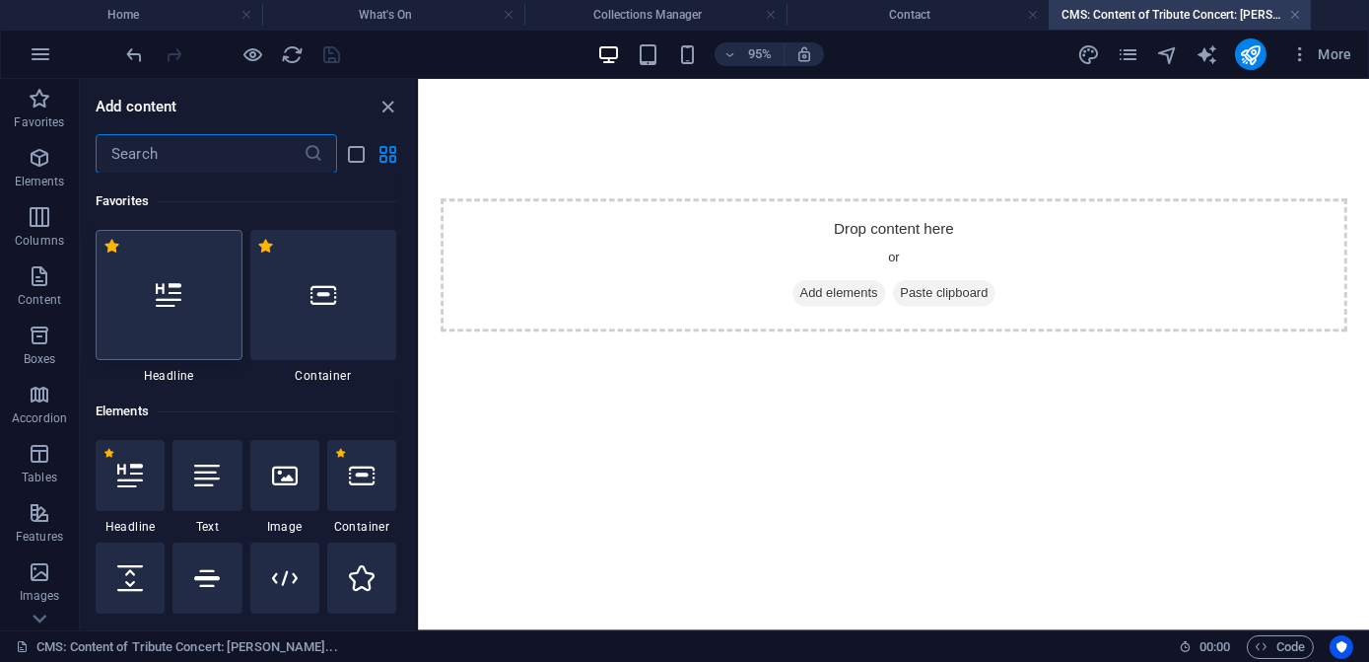
click at [158, 297] on icon at bounding box center [169, 295] width 26 height 26
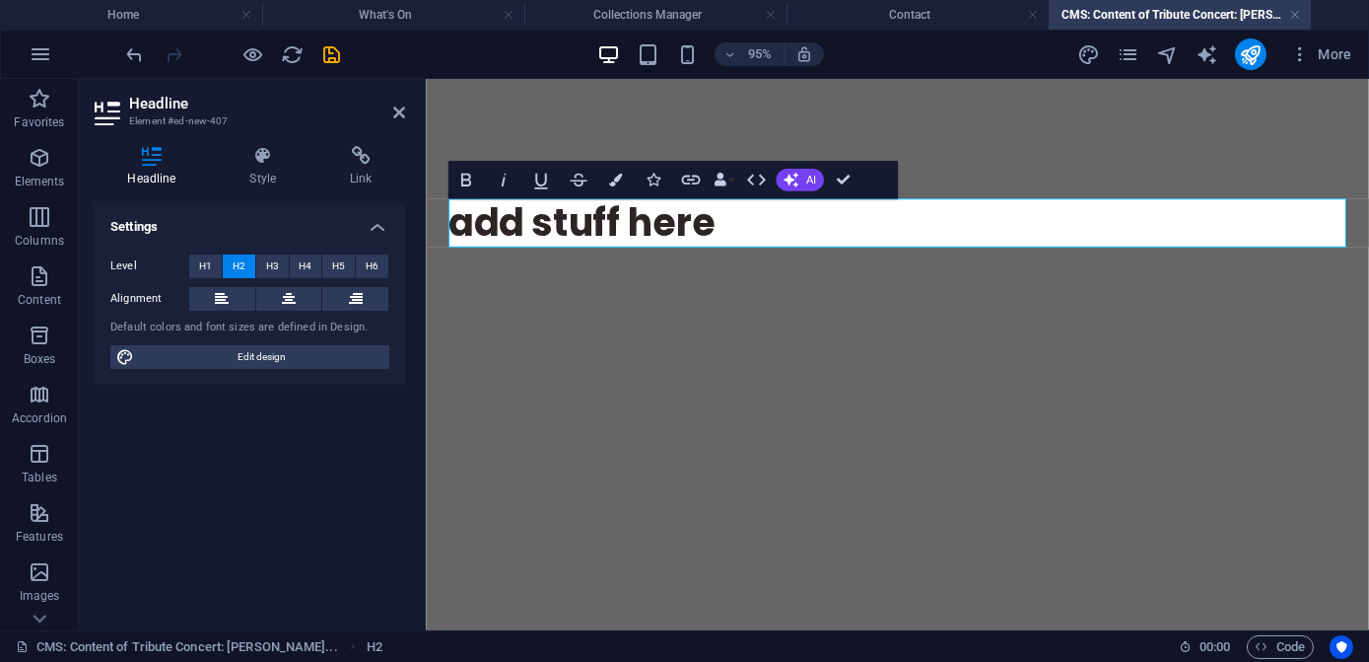
click at [780, 347] on div "add stuff here" at bounding box center [921, 231] width 993 height 304
drag, startPoint x: 1185, startPoint y: 25, endPoint x: 328, endPoint y: 55, distance: 857.3
click at [328, 55] on icon "save" at bounding box center [332, 54] width 23 height 23
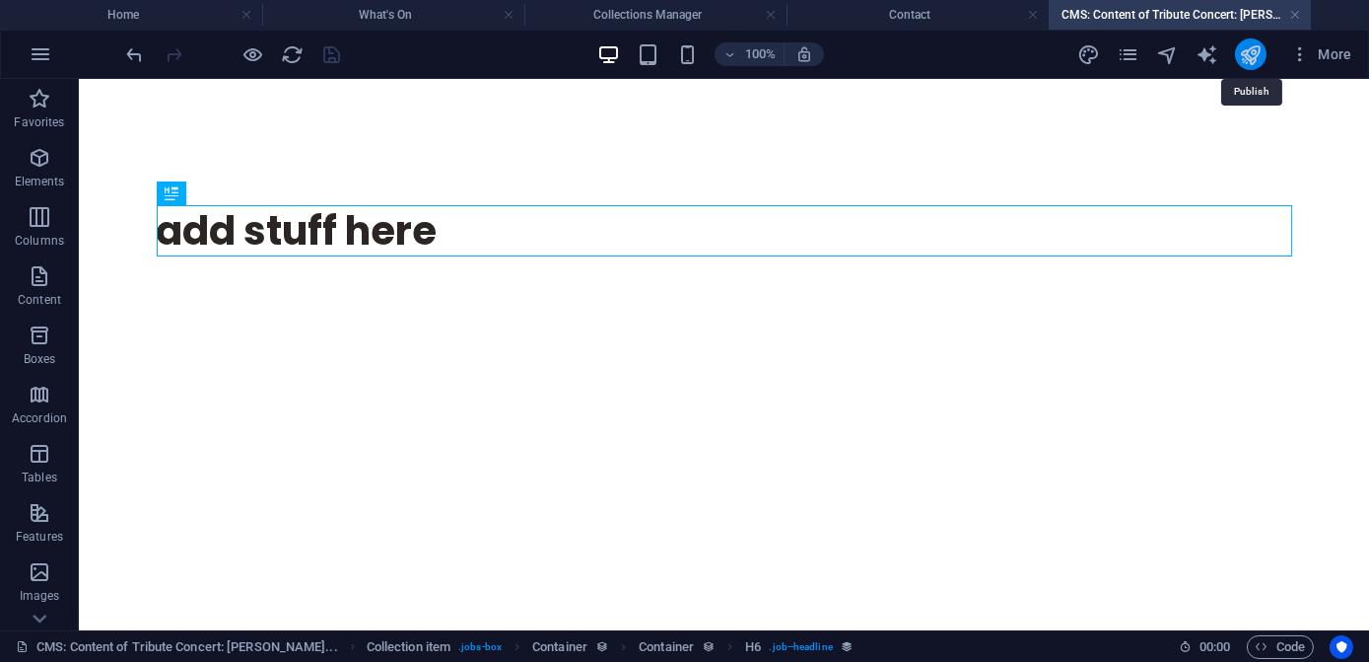
click at [1248, 58] on icon "publish" at bounding box center [1250, 54] width 23 height 23
